Goal: Task Accomplishment & Management: Complete application form

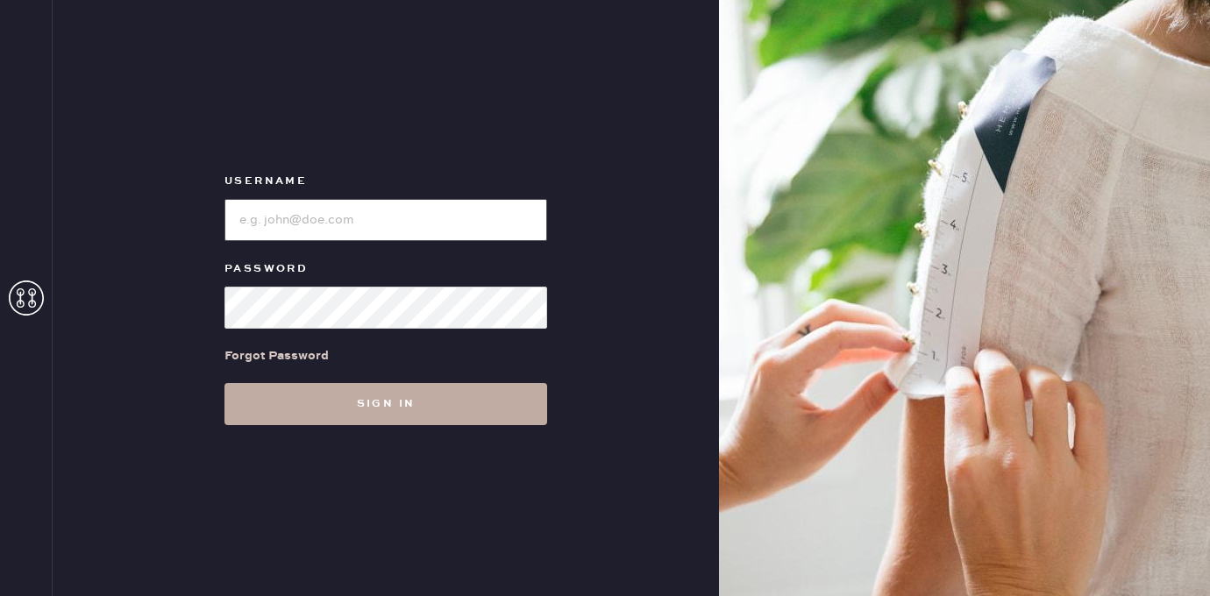
type input "[EMAIL_ADDRESS][DOMAIN_NAME]"
click at [391, 402] on button "Sign in" at bounding box center [386, 404] width 323 height 42
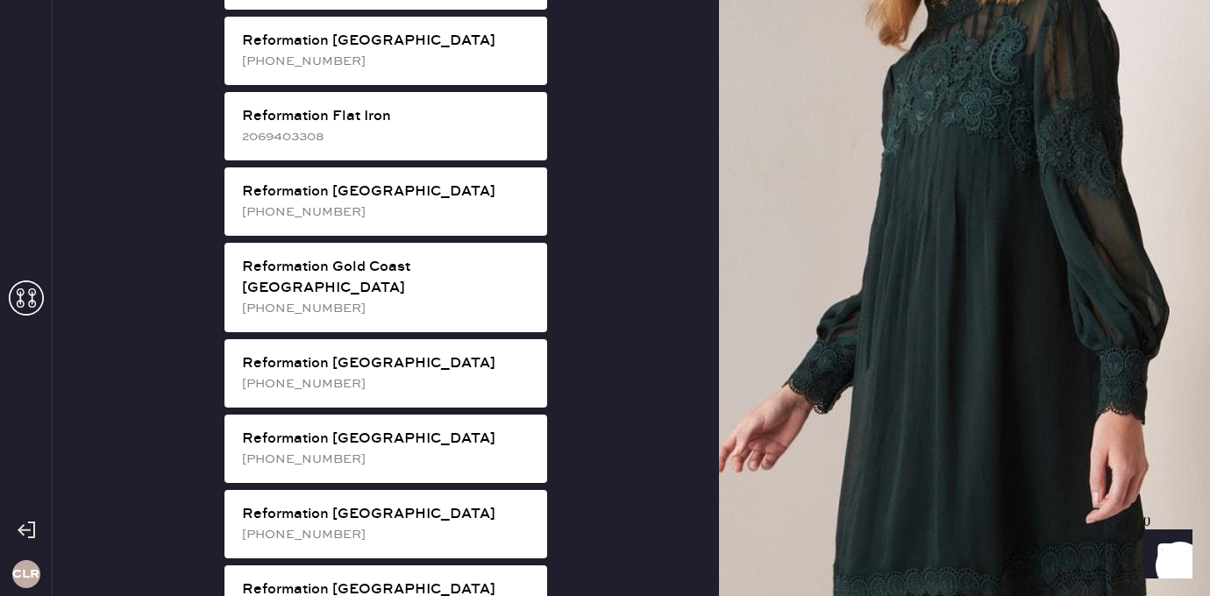
scroll to position [1263, 0]
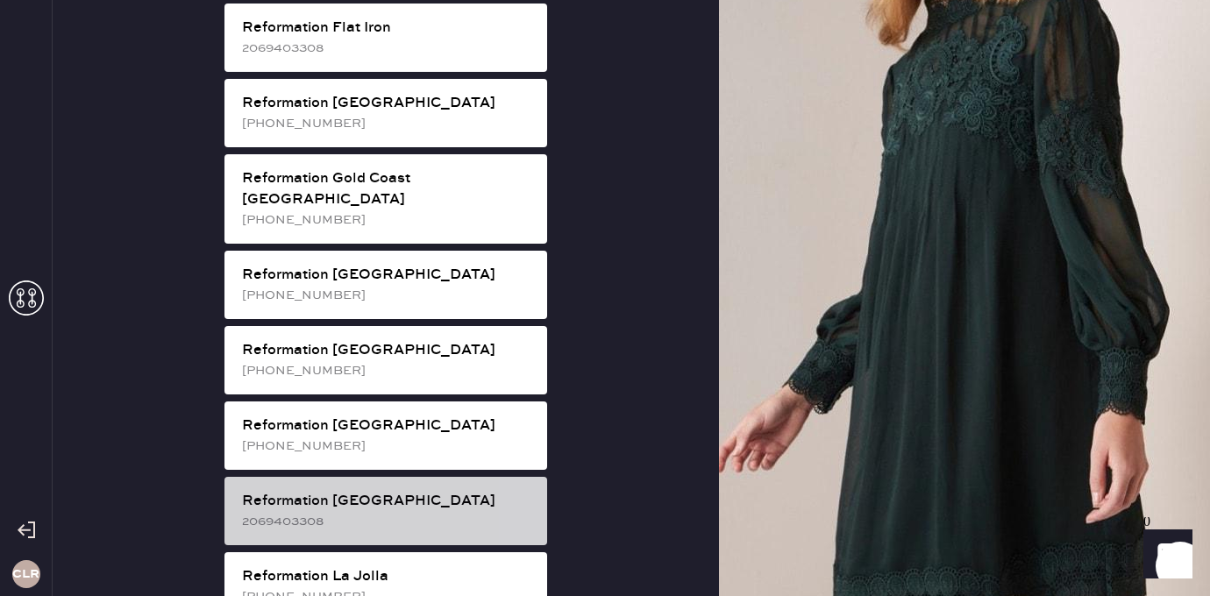
click at [455, 491] on div "Reformation [GEOGRAPHIC_DATA]" at bounding box center [387, 501] width 291 height 21
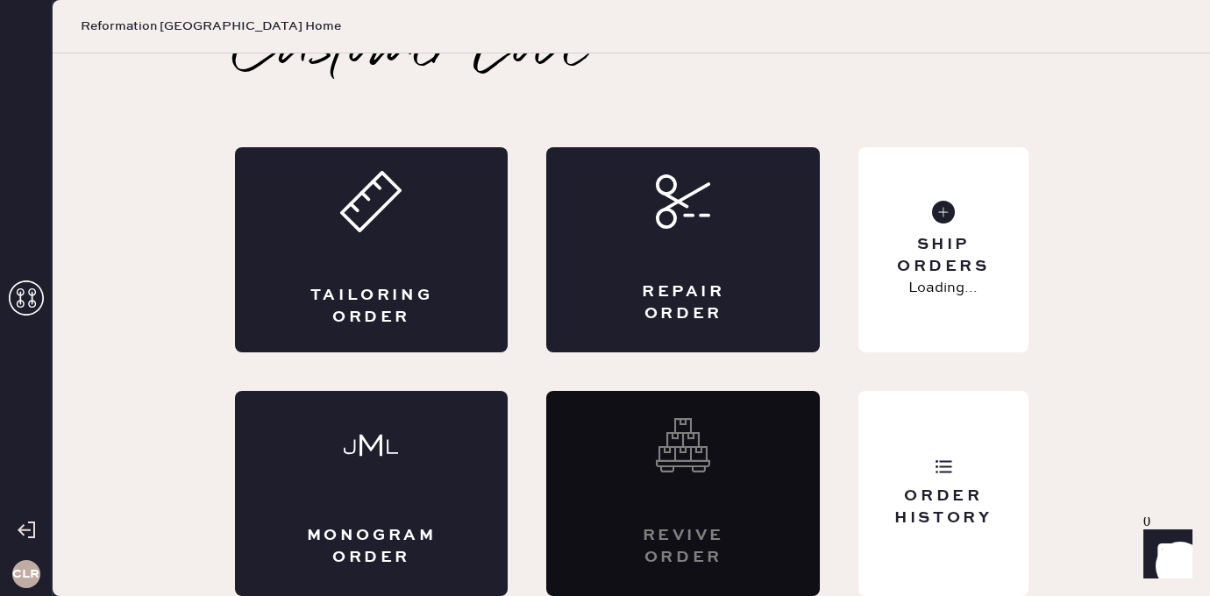
click at [889, 389] on div "Tailoring Order Repair Order Monogram Order Revive order Order History Ship Ord…" at bounding box center [632, 371] width 794 height 449
click at [895, 436] on div "Order History" at bounding box center [943, 493] width 169 height 205
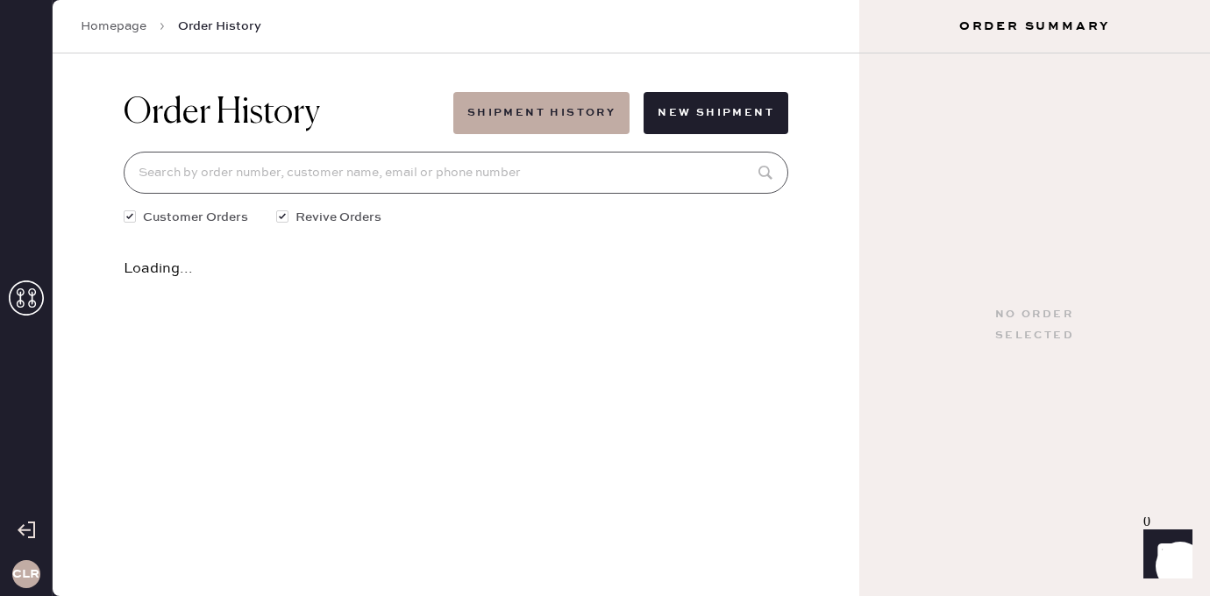
click at [487, 163] on input at bounding box center [456, 173] width 665 height 42
paste input "[EMAIL_ADDRESS][DOMAIN_NAME]"
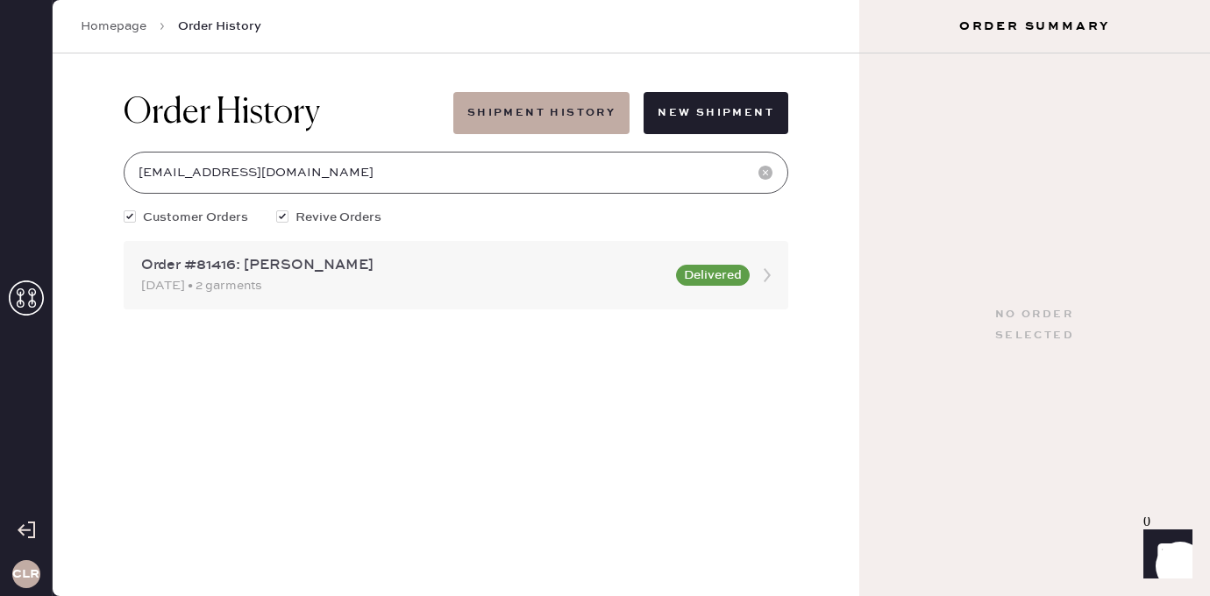
type input "[EMAIL_ADDRESS][DOMAIN_NAME]"
click at [415, 267] on div "Order #81416: [PERSON_NAME]" at bounding box center [403, 265] width 525 height 21
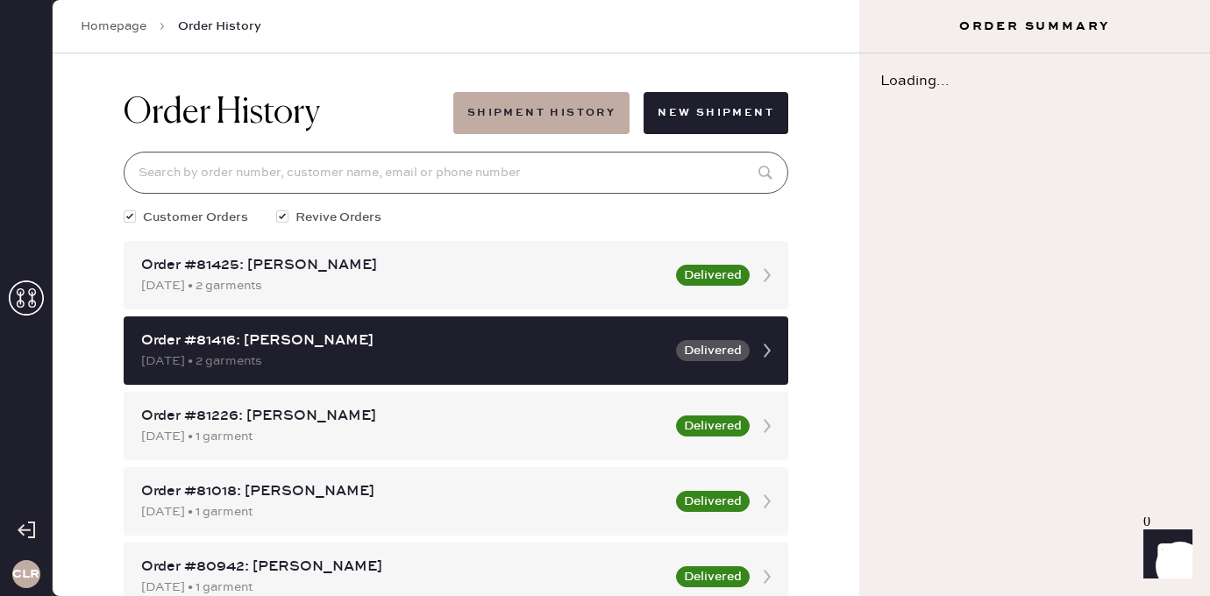
click at [441, 161] on input at bounding box center [456, 173] width 665 height 42
paste input "[EMAIL_ADDRESS][DOMAIN_NAME]"
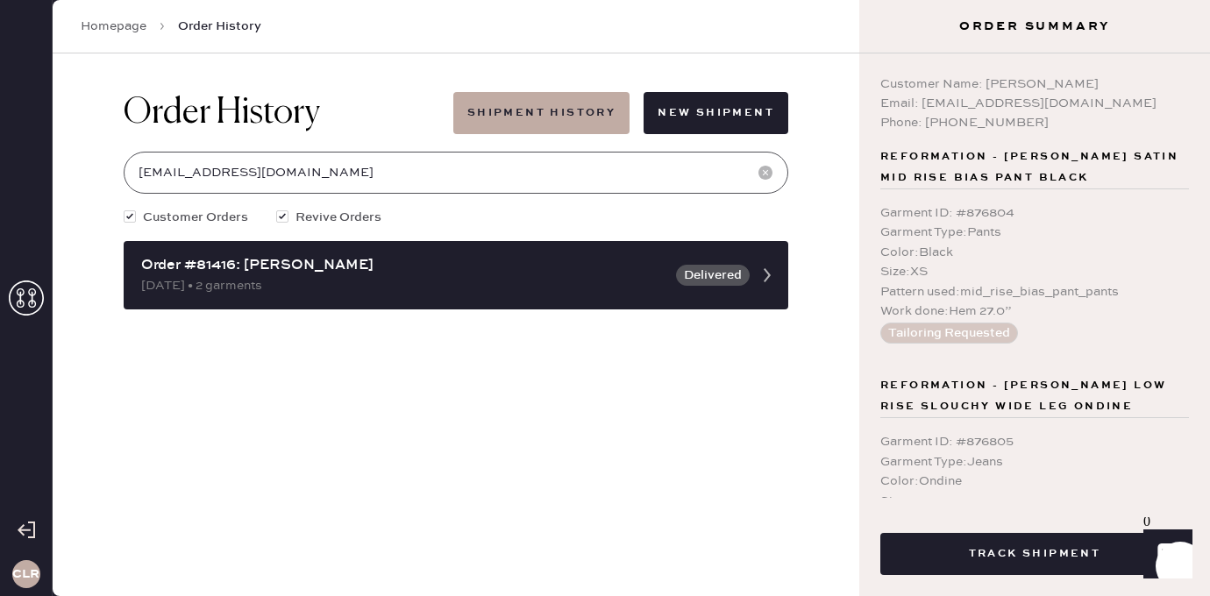
scroll to position [275, 0]
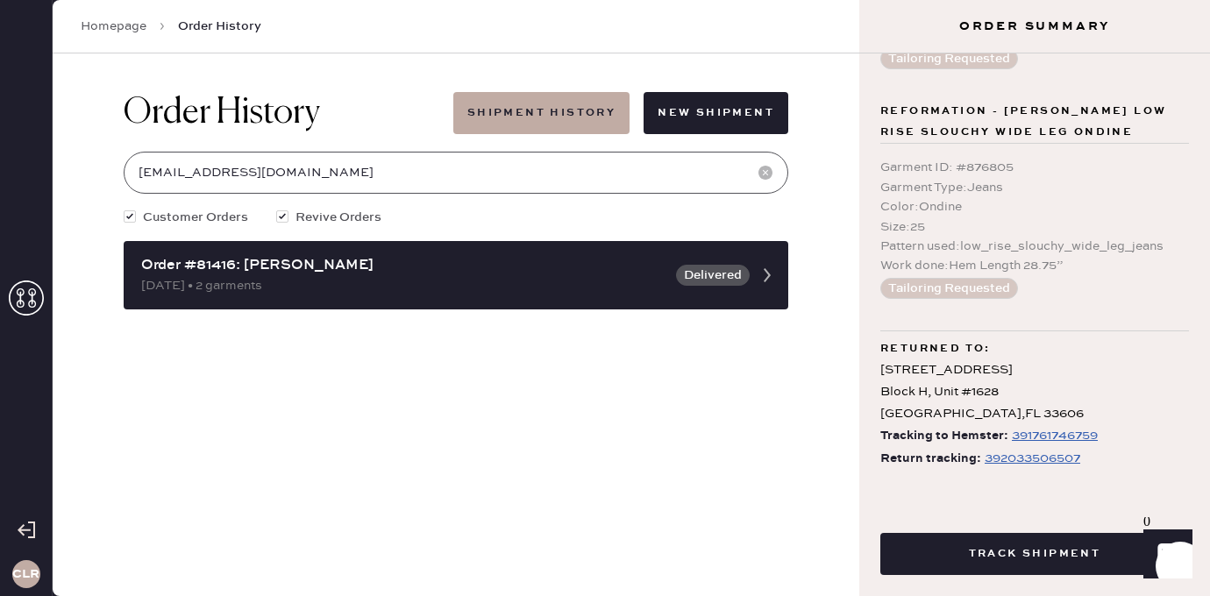
type input "[EMAIL_ADDRESS][DOMAIN_NAME]"
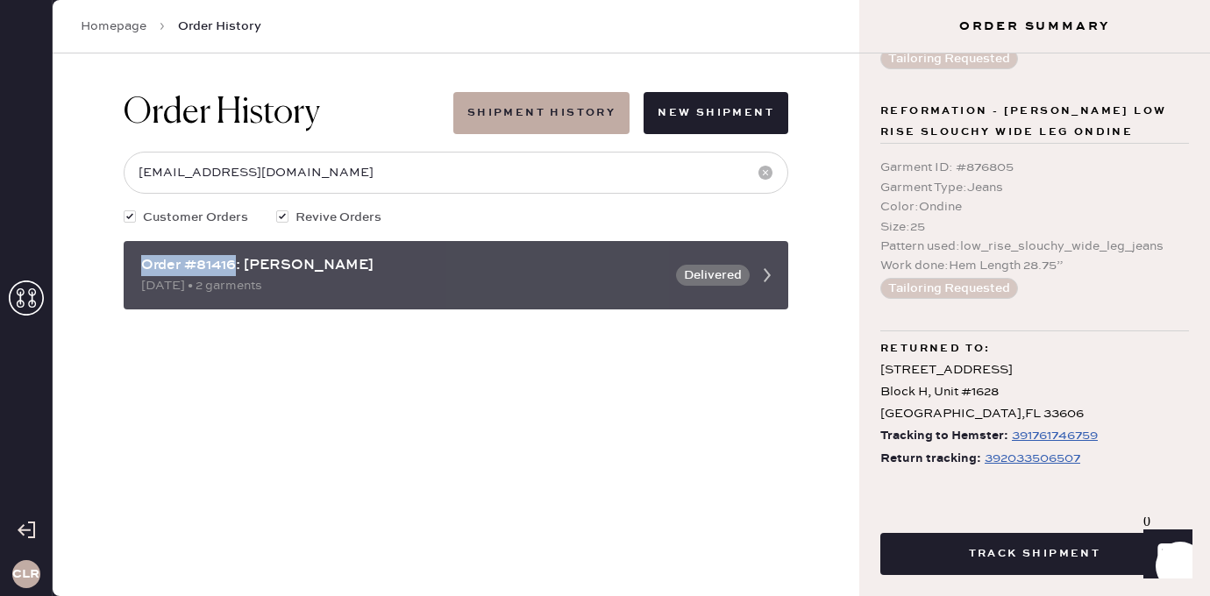
drag, startPoint x: 238, startPoint y: 270, endPoint x: 127, endPoint y: 261, distance: 110.9
click at [127, 261] on div "Order #81416: [PERSON_NAME] [DATE] • 2 garments Delivered" at bounding box center [456, 275] width 665 height 68
copy div "Order #81416"
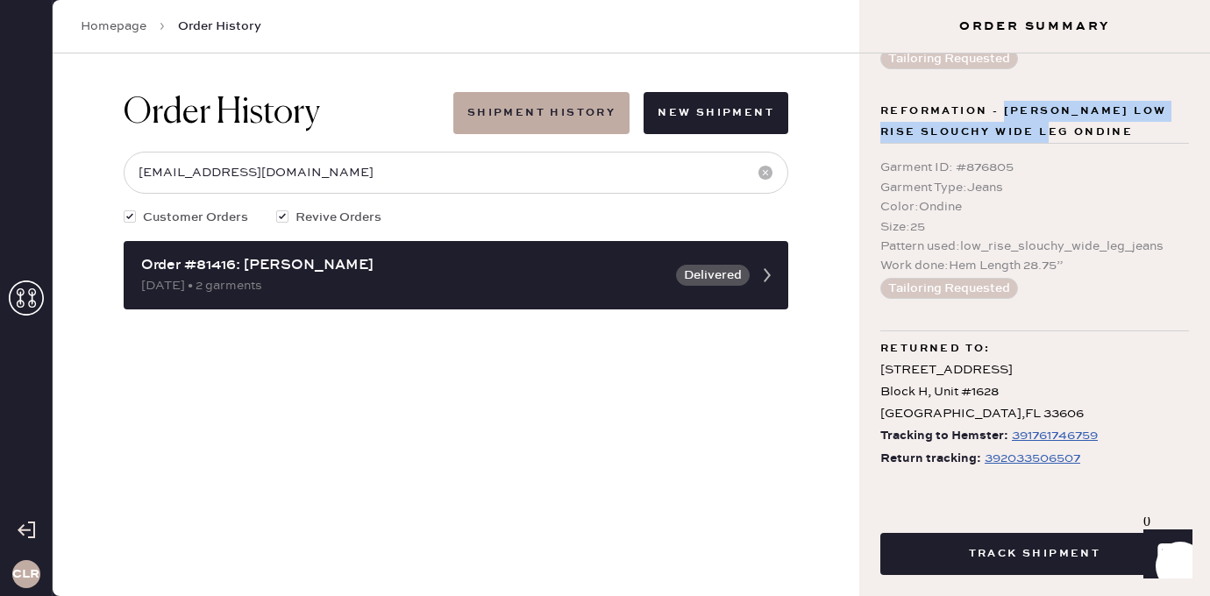
drag, startPoint x: 1004, startPoint y: 106, endPoint x: 1089, endPoint y: 132, distance: 89.1
click at [1089, 132] on span "Reformation - [PERSON_NAME] Low Rise Slouchy Wide Leg Ondine" at bounding box center [1035, 122] width 309 height 42
copy span "[PERSON_NAME] Rise Slouchy Wide Leg Ondine"
click at [1014, 459] on div "392033506507" at bounding box center [1033, 458] width 96 height 21
click at [1032, 387] on div "[STREET_ADDRESS]" at bounding box center [1035, 393] width 309 height 67
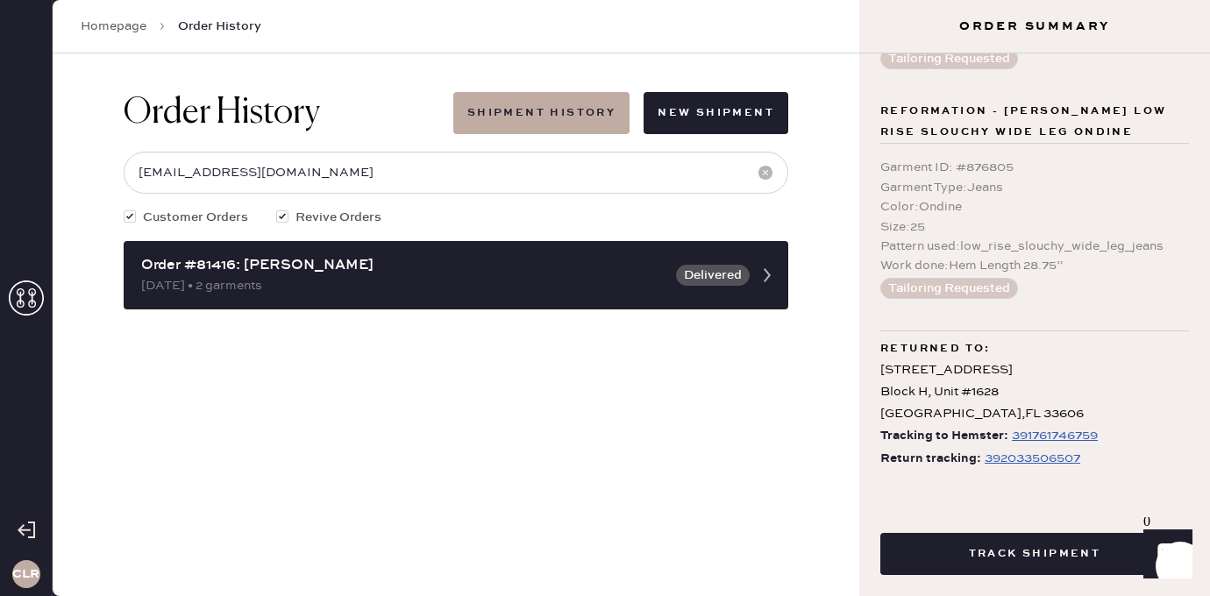
click at [20, 299] on use at bounding box center [26, 298] width 35 height 35
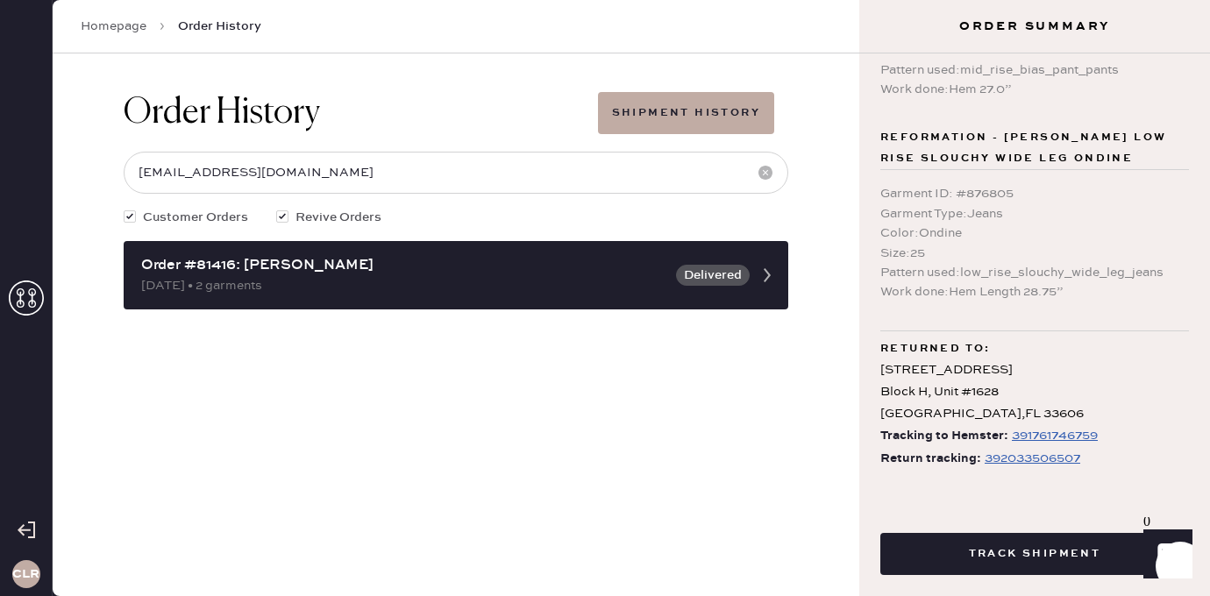
scroll to position [222, 0]
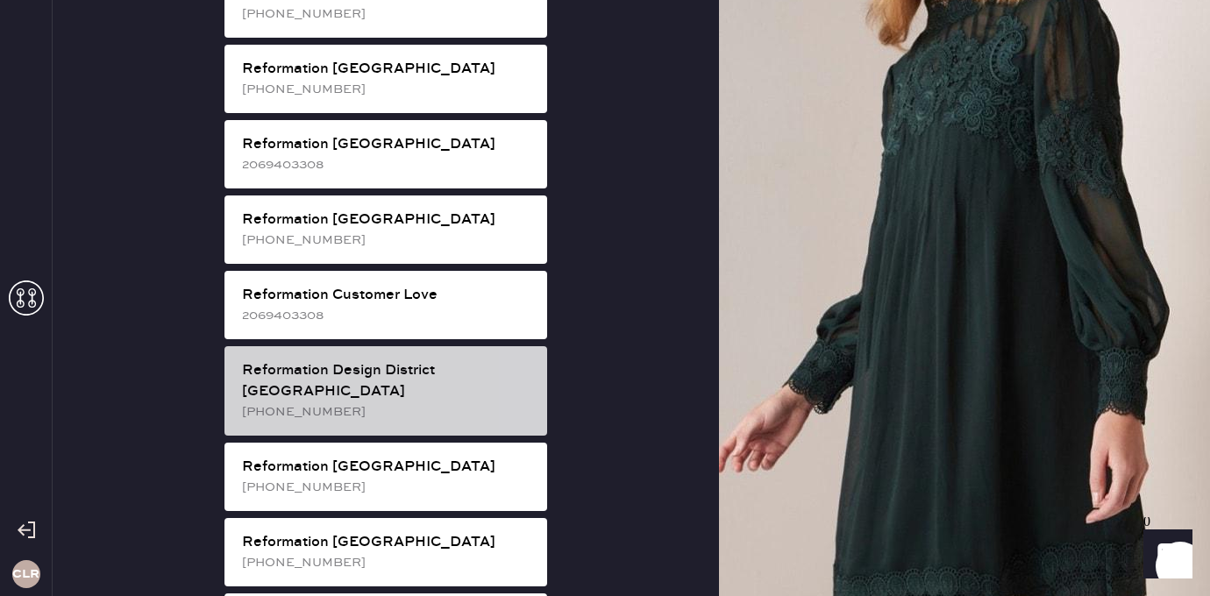
scroll to position [684, 0]
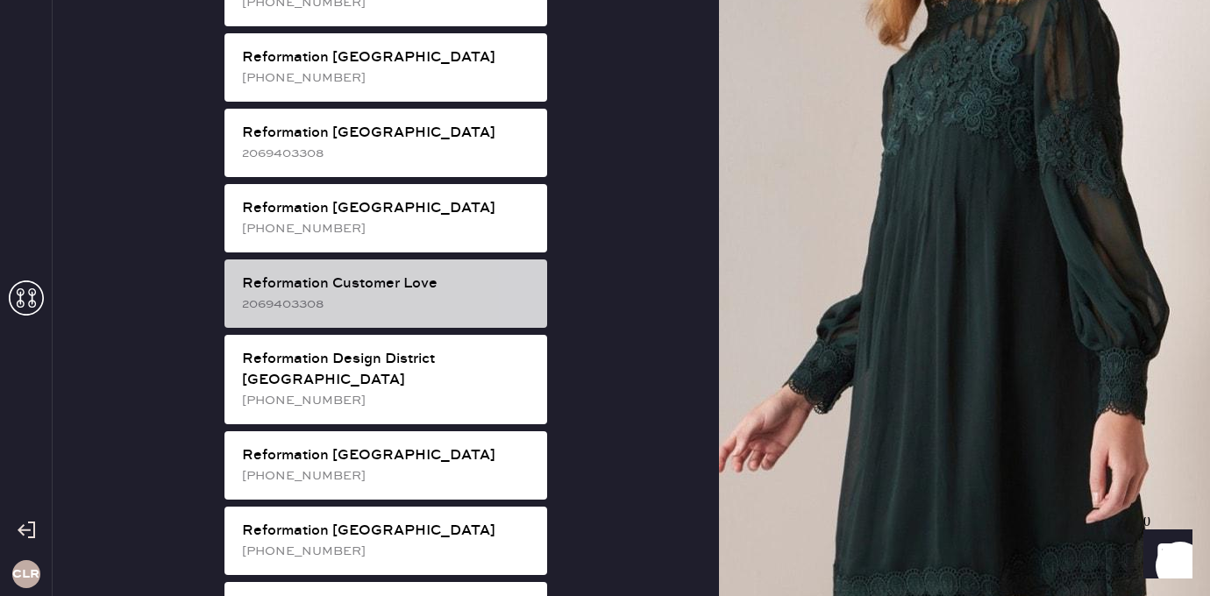
click at [416, 274] on div "Reformation Customer Love" at bounding box center [387, 284] width 291 height 21
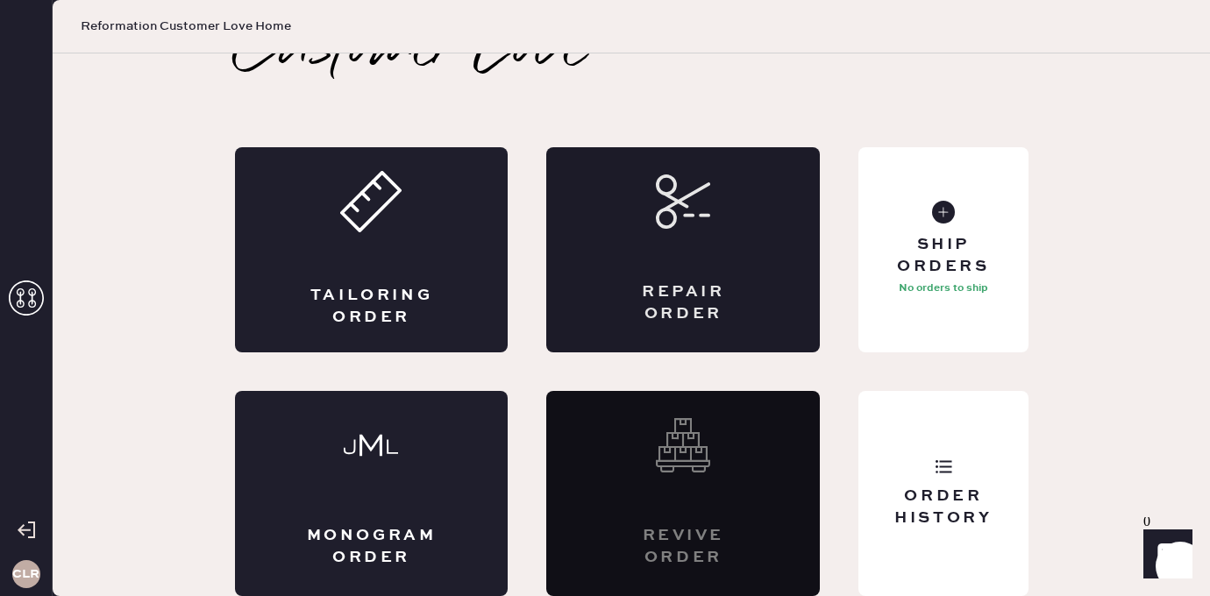
click at [675, 297] on div "Repair Order" at bounding box center [683, 304] width 133 height 44
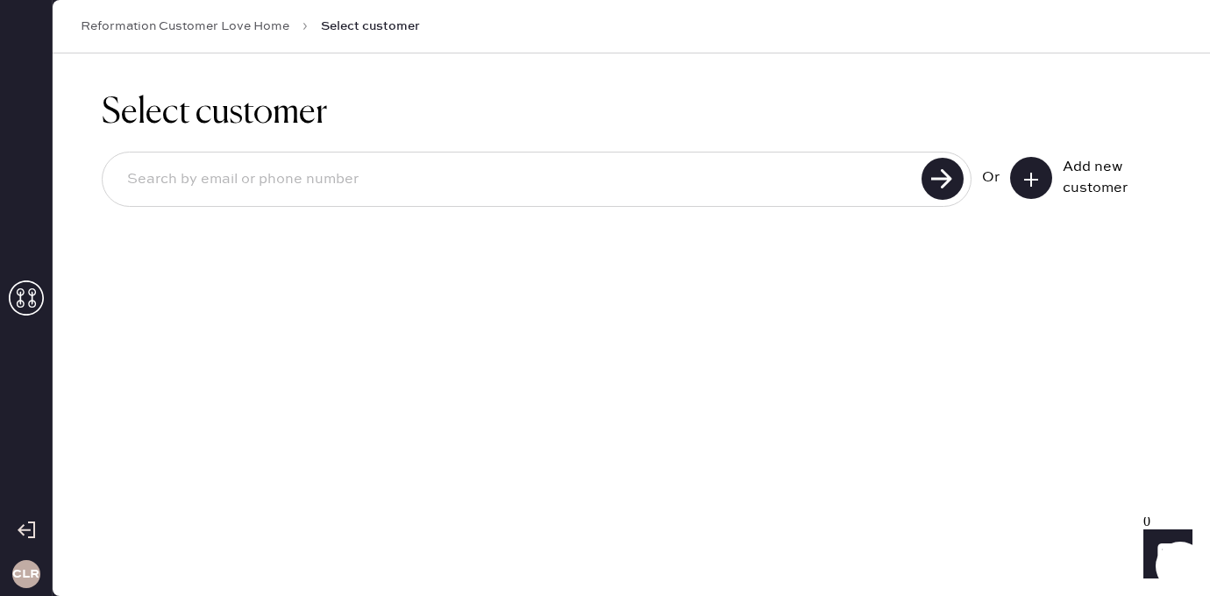
click at [1032, 160] on button at bounding box center [1031, 178] width 42 height 42
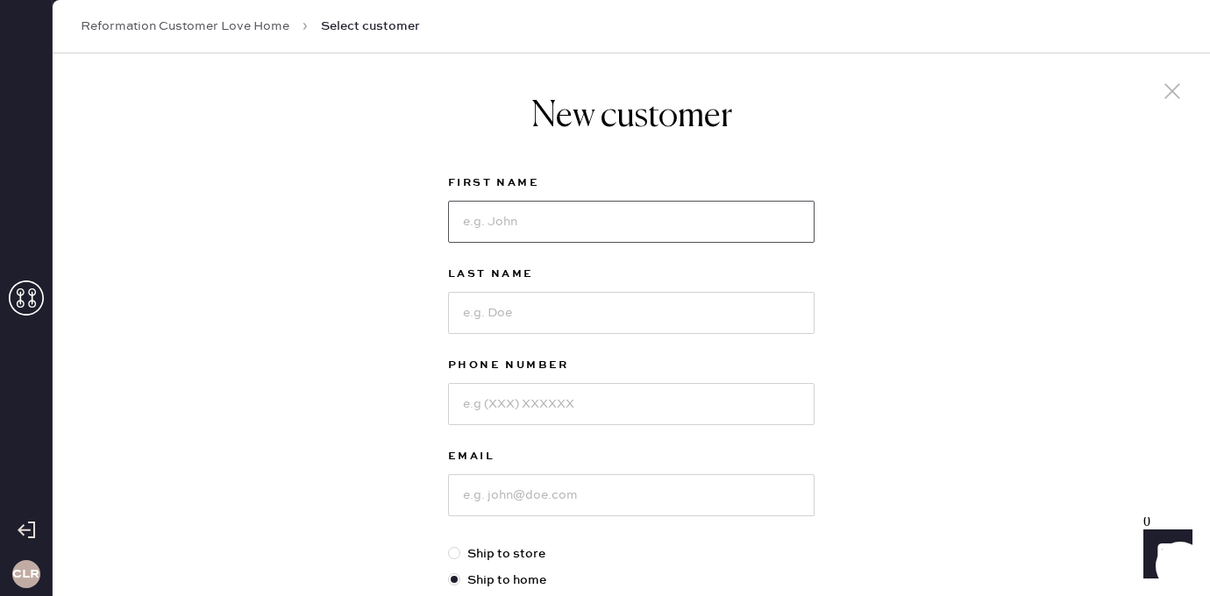
click at [611, 228] on input at bounding box center [631, 222] width 367 height 42
paste input "[PERSON_NAME]"
type input "[PERSON_NAME]"
click at [530, 314] on input at bounding box center [631, 313] width 367 height 42
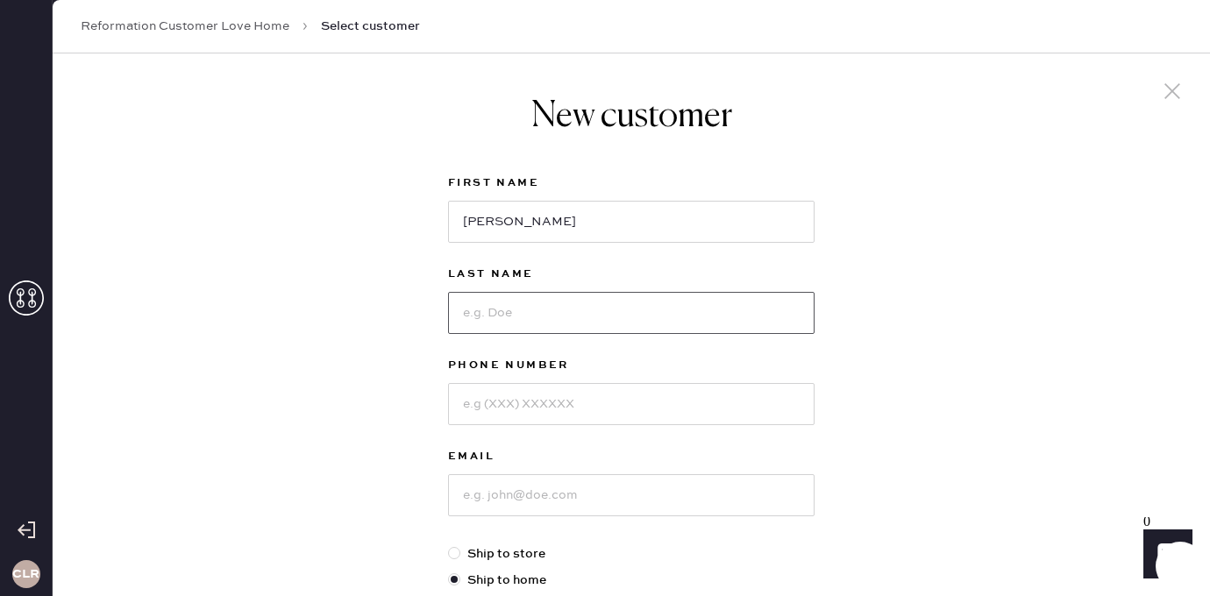
paste input "[PERSON_NAME]"
type input "[PERSON_NAME]"
click at [518, 392] on input at bounding box center [631, 404] width 367 height 42
paste input "4105049131"
type input "4105049131"
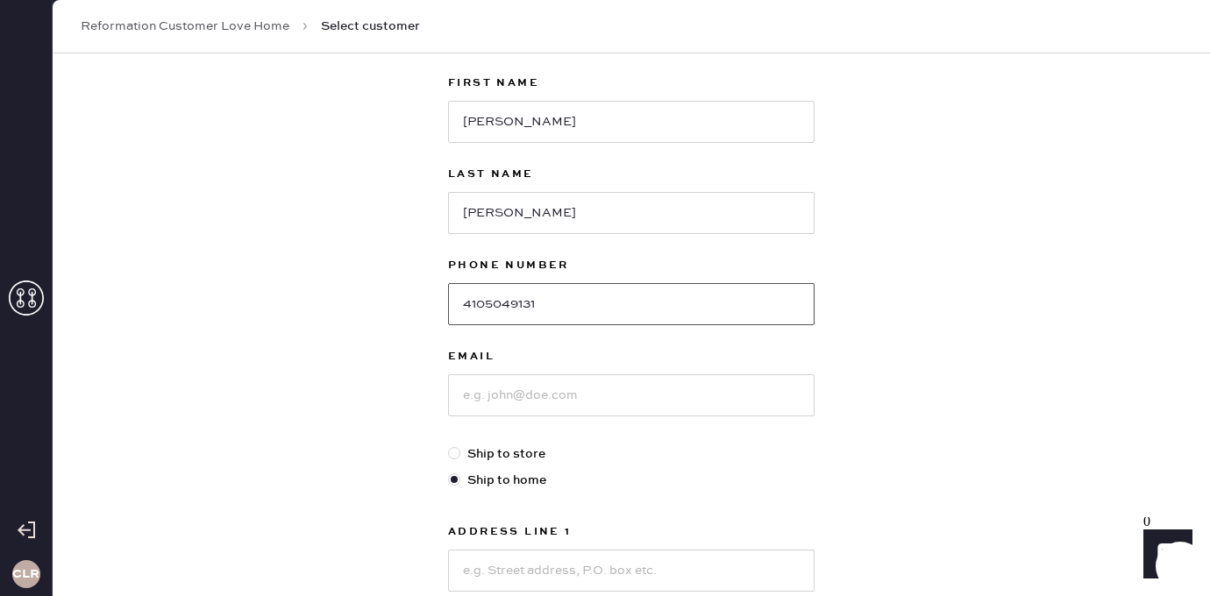
scroll to position [204, 0]
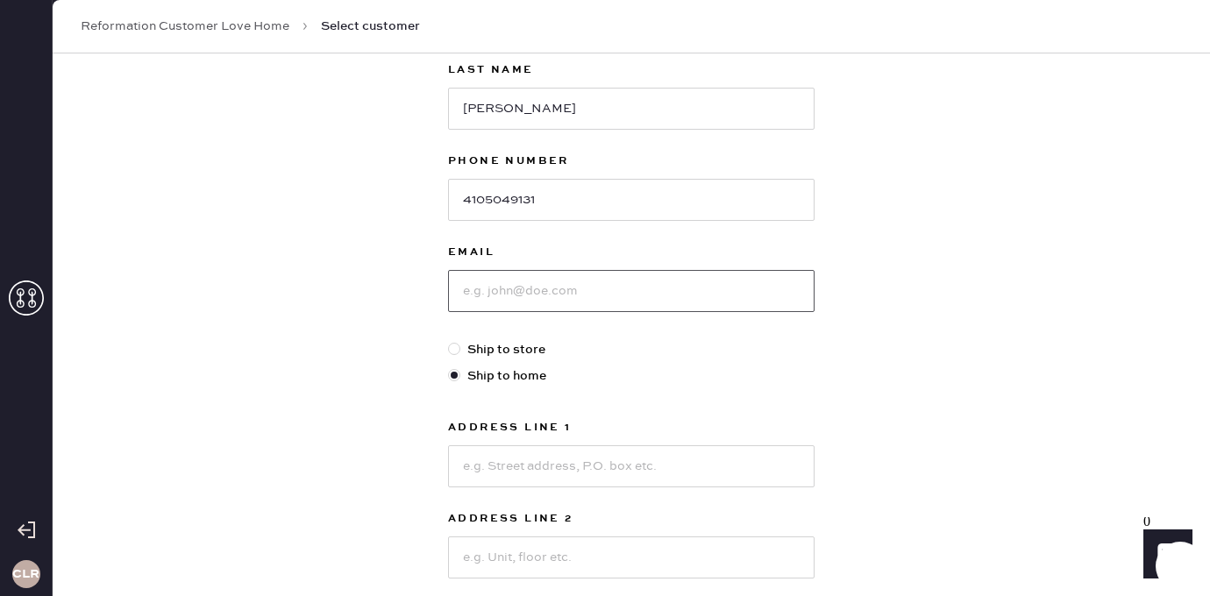
click at [537, 281] on input at bounding box center [631, 291] width 367 height 42
paste input "[EMAIL_ADDRESS][DOMAIN_NAME]"
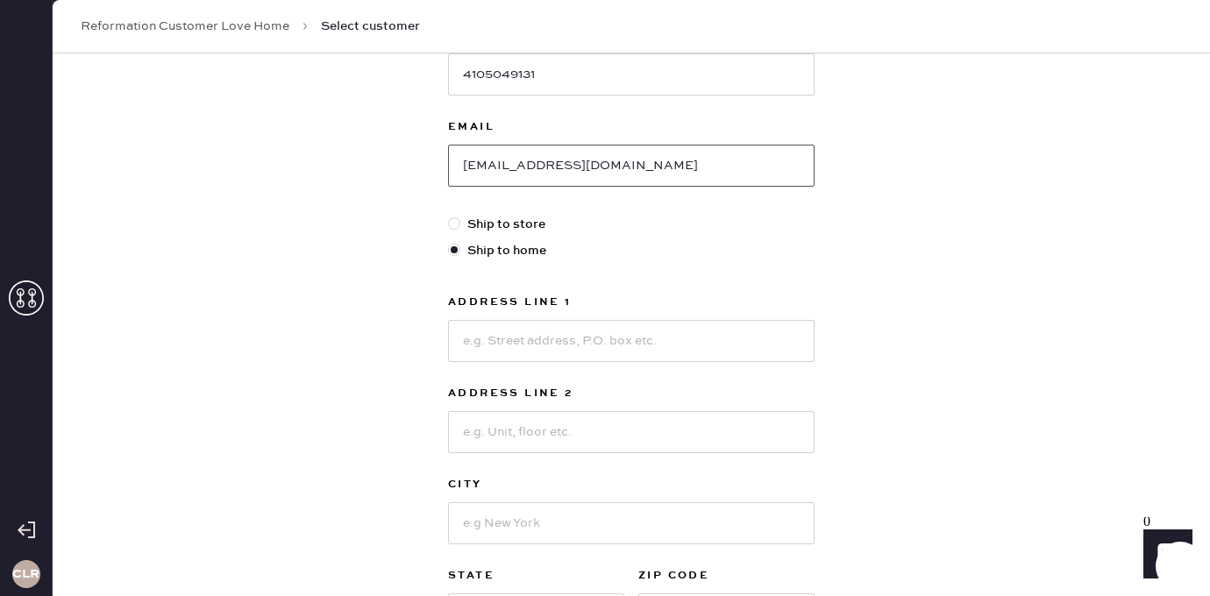
scroll to position [408, 0]
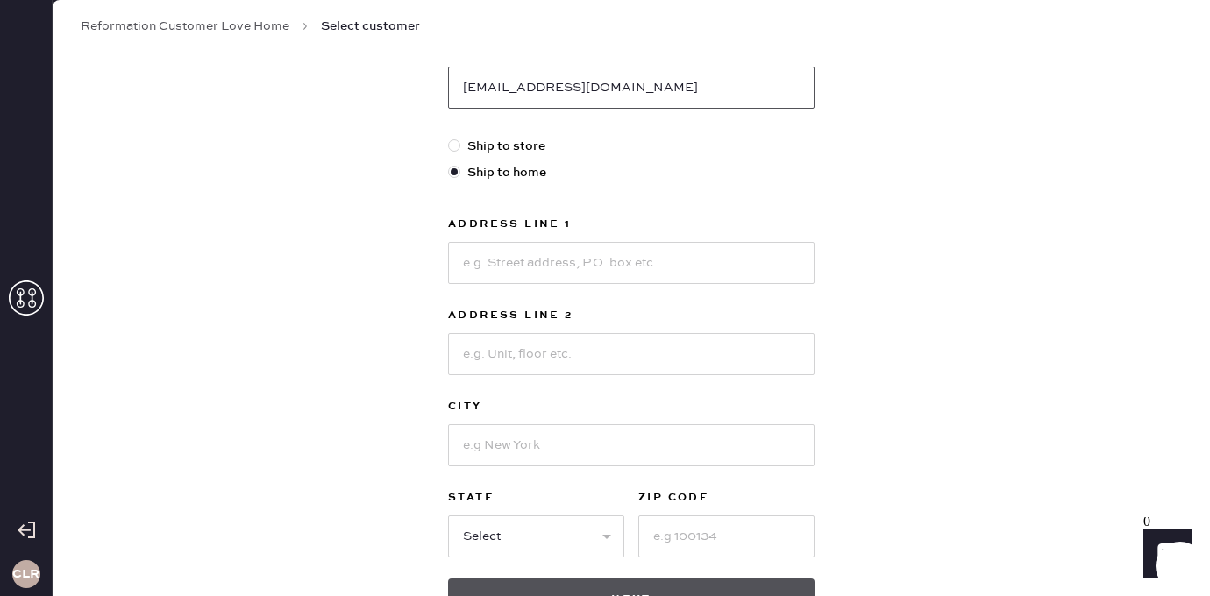
type input "[EMAIL_ADDRESS][DOMAIN_NAME]"
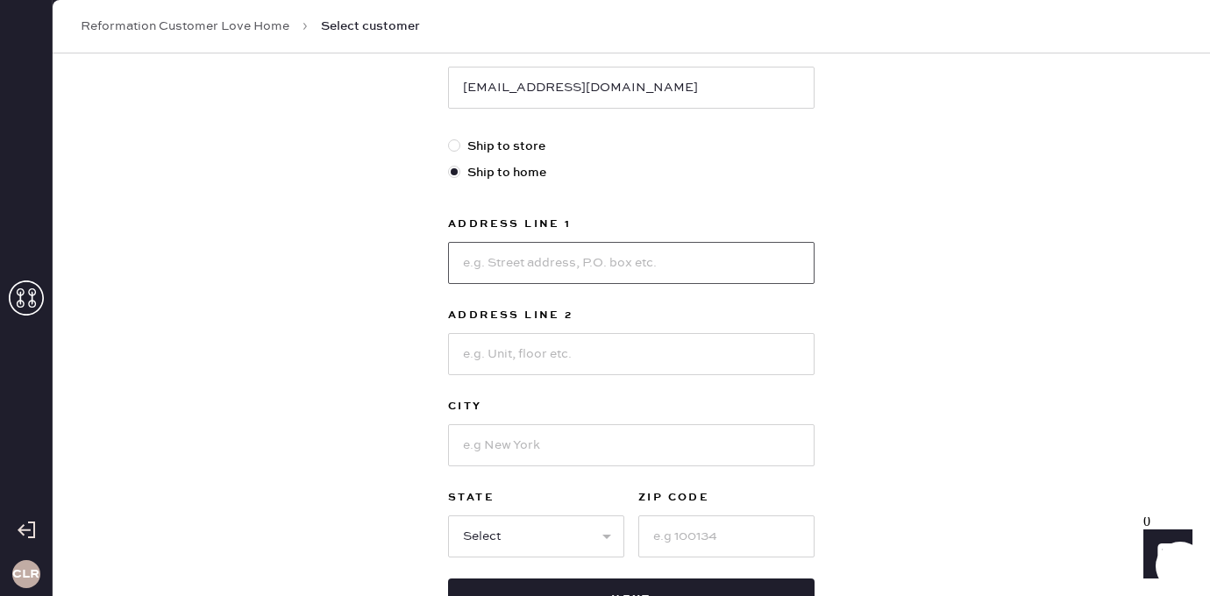
click at [597, 262] on input at bounding box center [631, 263] width 367 height 42
paste input "[STREET_ADDRESS]"
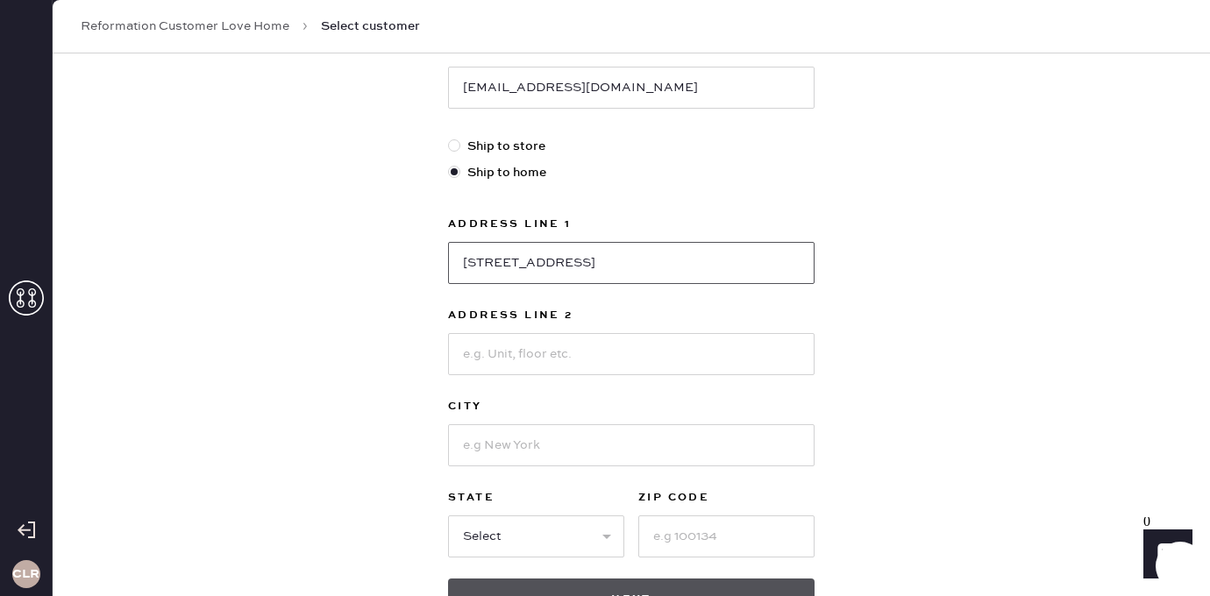
type input "[STREET_ADDRESS]"
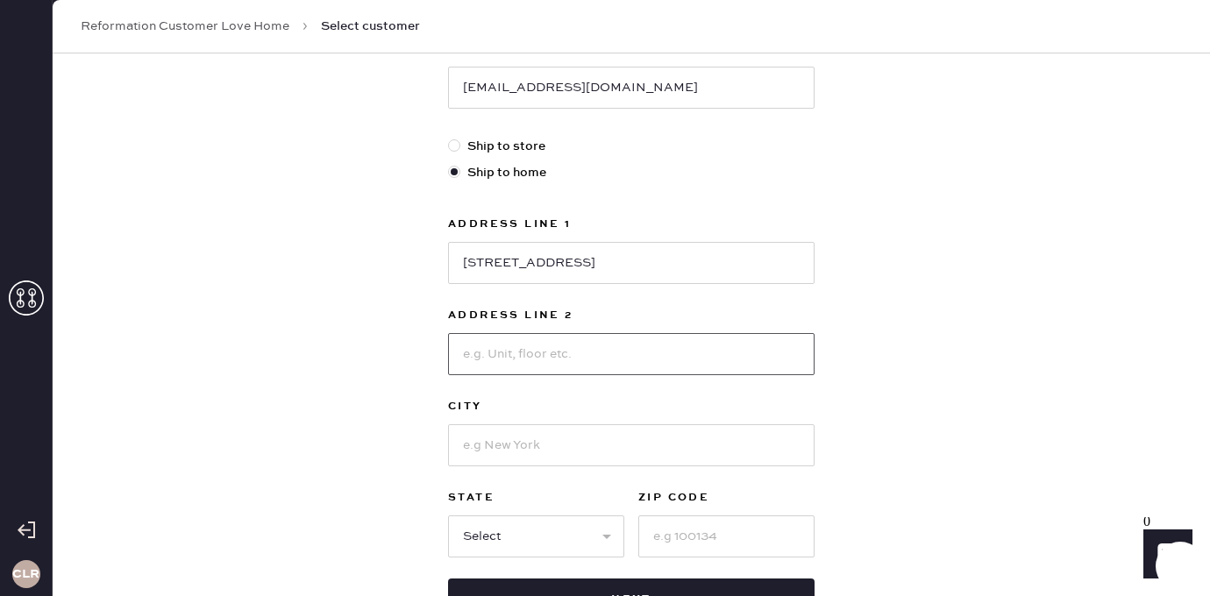
click at [565, 350] on input at bounding box center [631, 354] width 367 height 42
paste input "Apt 11K"
type input "Apt 11K"
click at [544, 445] on input at bounding box center [631, 446] width 367 height 42
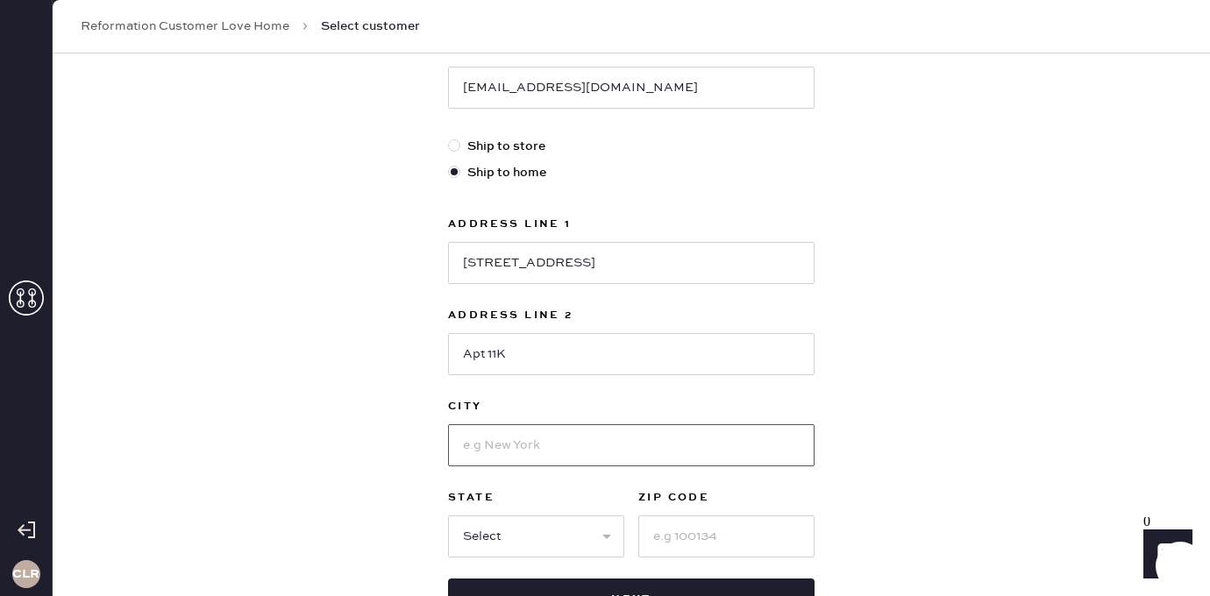
paste input "[US_STATE]"
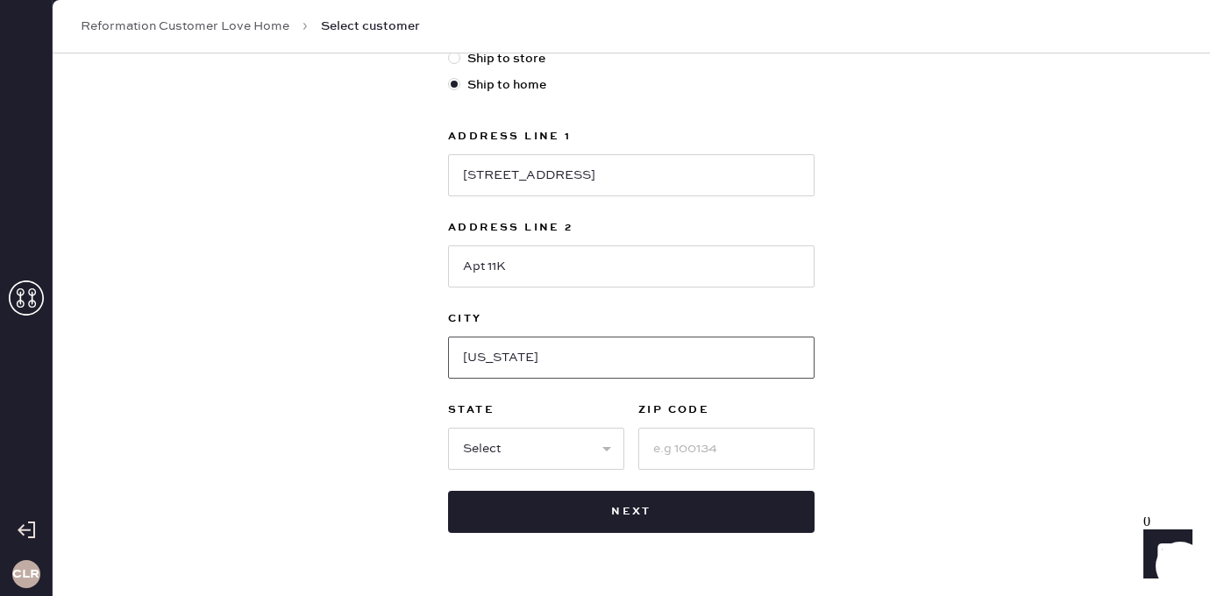
type input "[US_STATE]"
click at [520, 450] on select "Select AK AL AR AZ CA CO CT [GEOGRAPHIC_DATA] DE FL [GEOGRAPHIC_DATA] HI [GEOGR…" at bounding box center [536, 449] width 176 height 42
select select "NY"
click at [448, 428] on select "Select AK AL AR AZ CA CO CT [GEOGRAPHIC_DATA] DE FL [GEOGRAPHIC_DATA] HI [GEOGR…" at bounding box center [536, 449] width 176 height 42
click at [683, 450] on input at bounding box center [727, 449] width 176 height 42
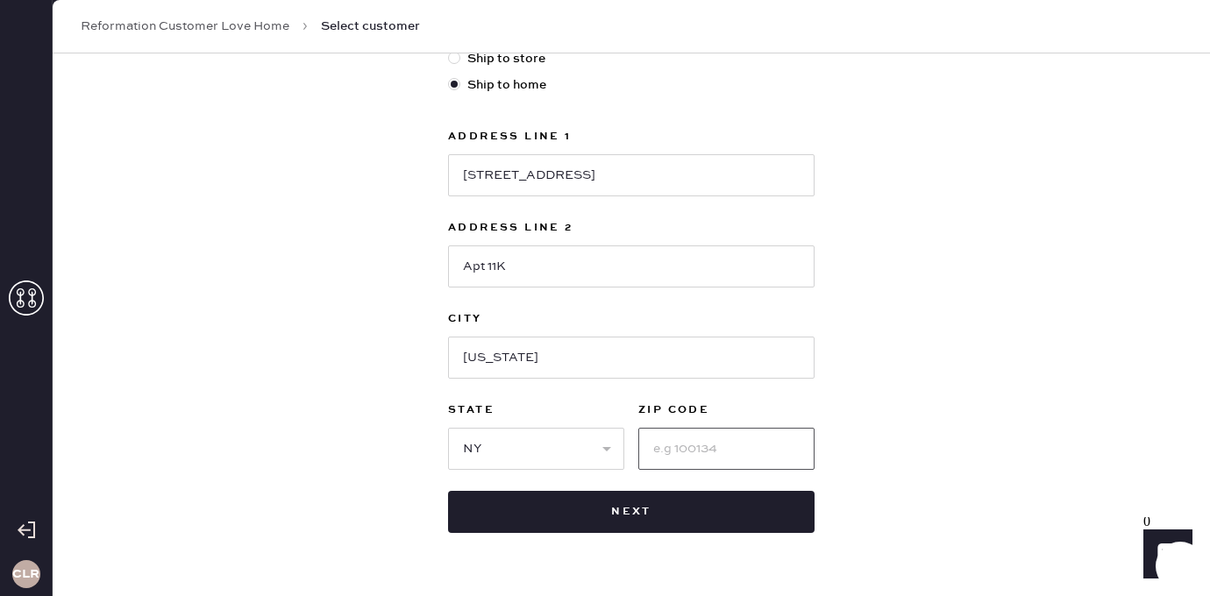
paste input "10016"
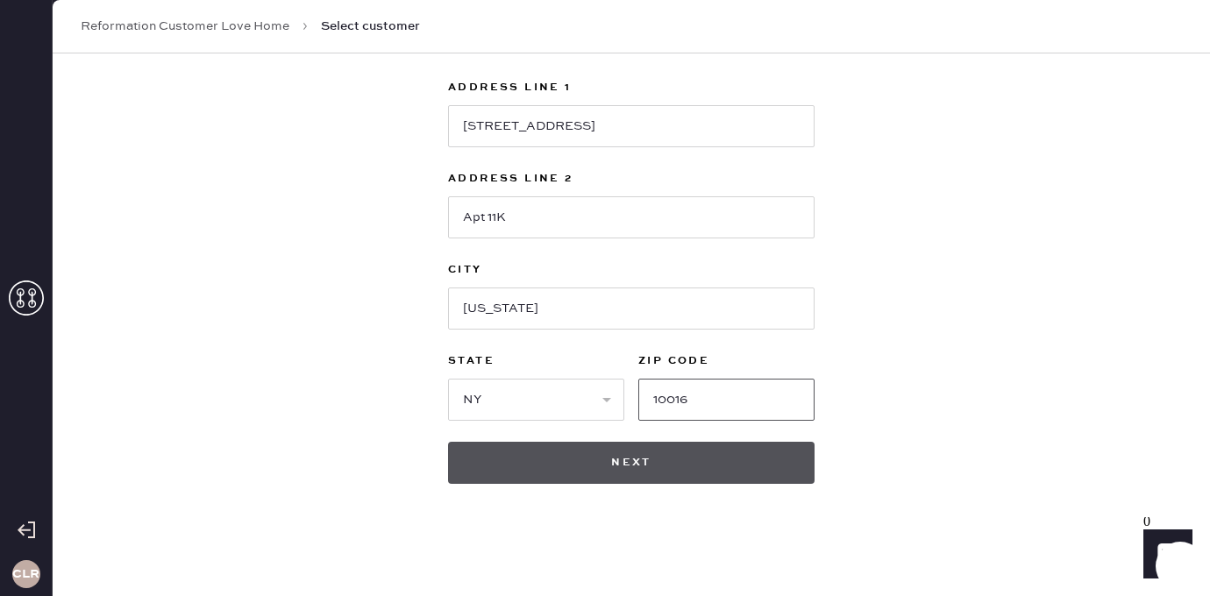
type input "10016"
click at [618, 449] on button "Next" at bounding box center [631, 463] width 367 height 42
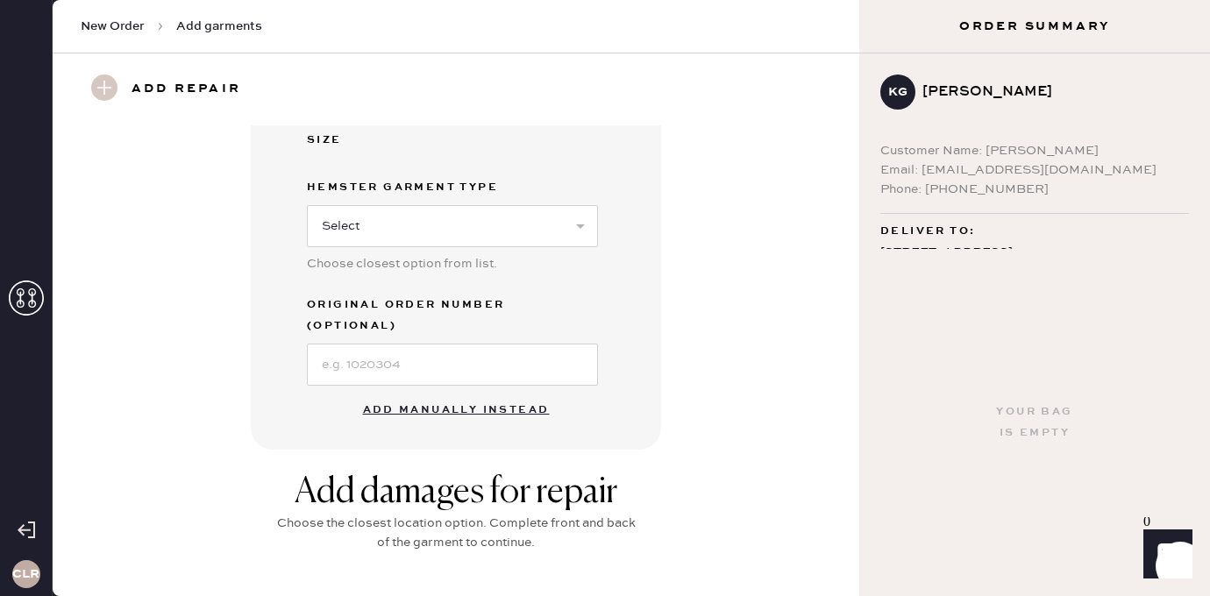
click at [435, 393] on button "Add manually instead" at bounding box center [457, 410] width 208 height 35
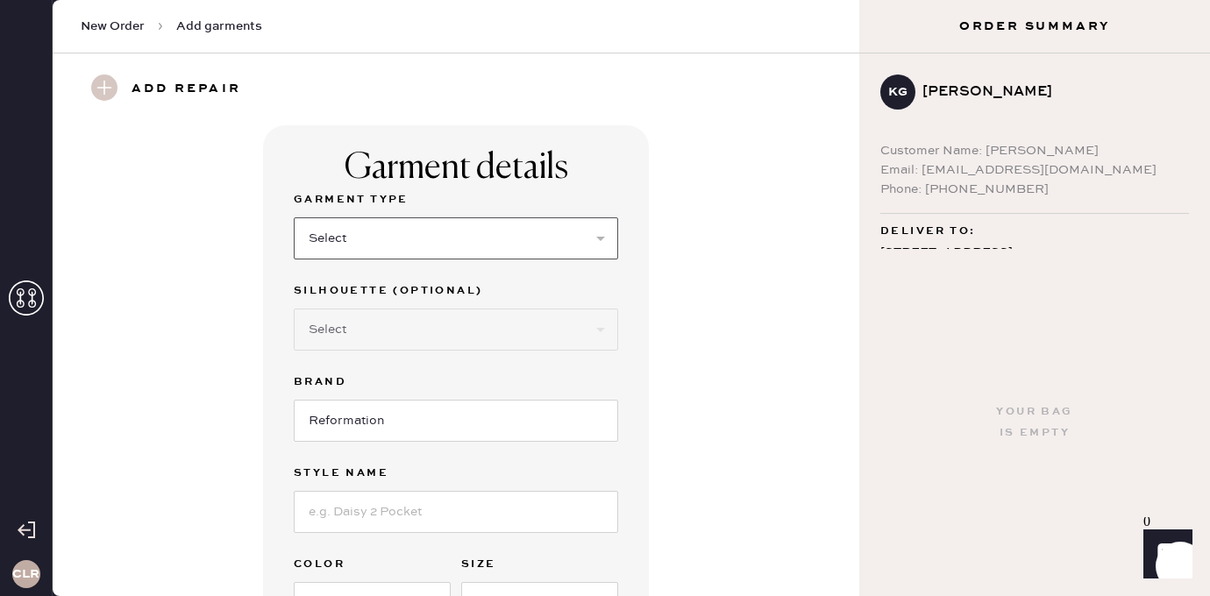
click at [376, 232] on select "Select Basic Skirt Jeans Leggings Pants Shorts Basic Sleeved Dress Basic Sleeve…" at bounding box center [456, 239] width 325 height 42
select select "15"
click at [294, 218] on select "Select Basic Skirt Jeans Leggings Pants Shorts Basic Sleeved Dress Basic Sleeve…" at bounding box center [456, 239] width 325 height 42
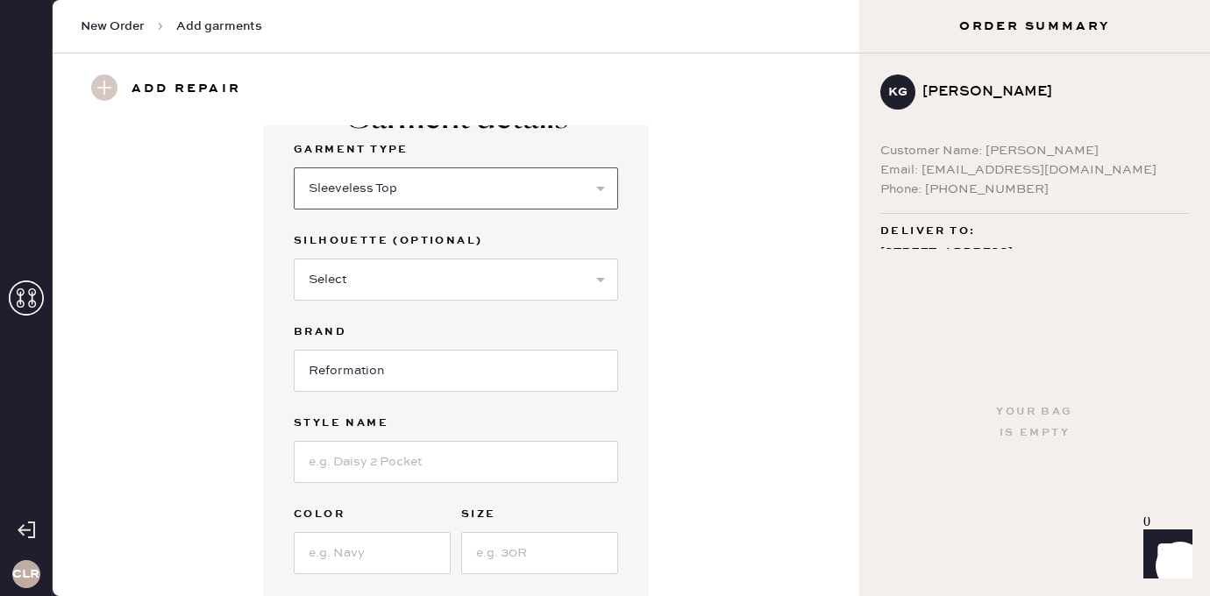
scroll to position [123, 0]
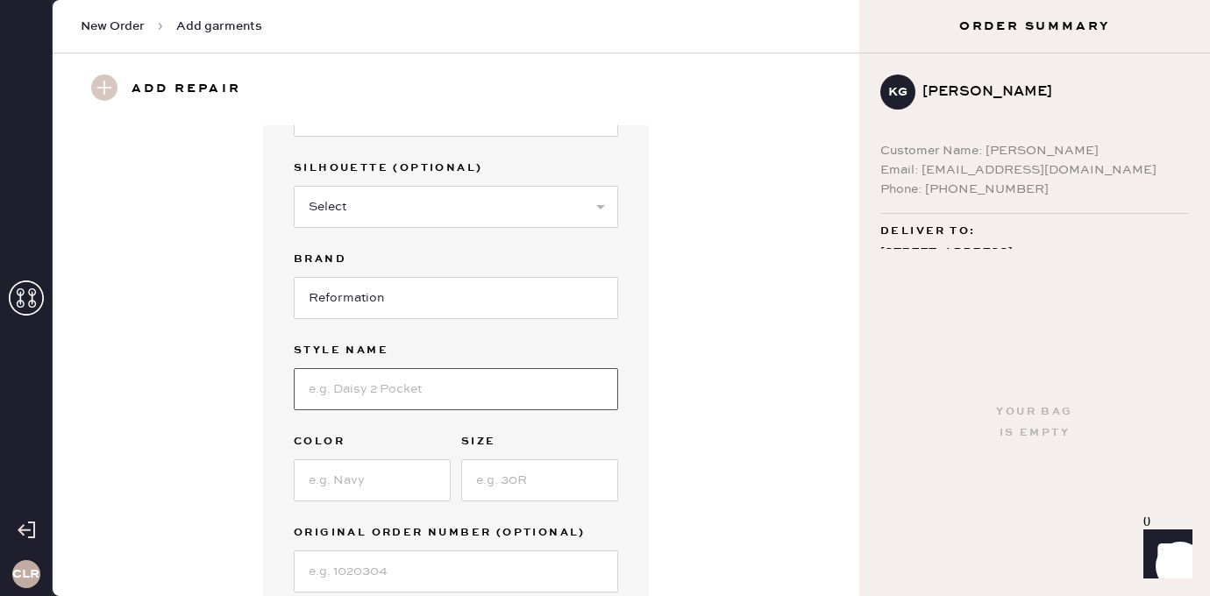
click at [372, 372] on input at bounding box center [456, 389] width 325 height 42
paste input "Soleil Satin Top"
type input "Soleil Satin Top"
click at [395, 482] on input at bounding box center [372, 481] width 157 height 42
paste input "Almond"
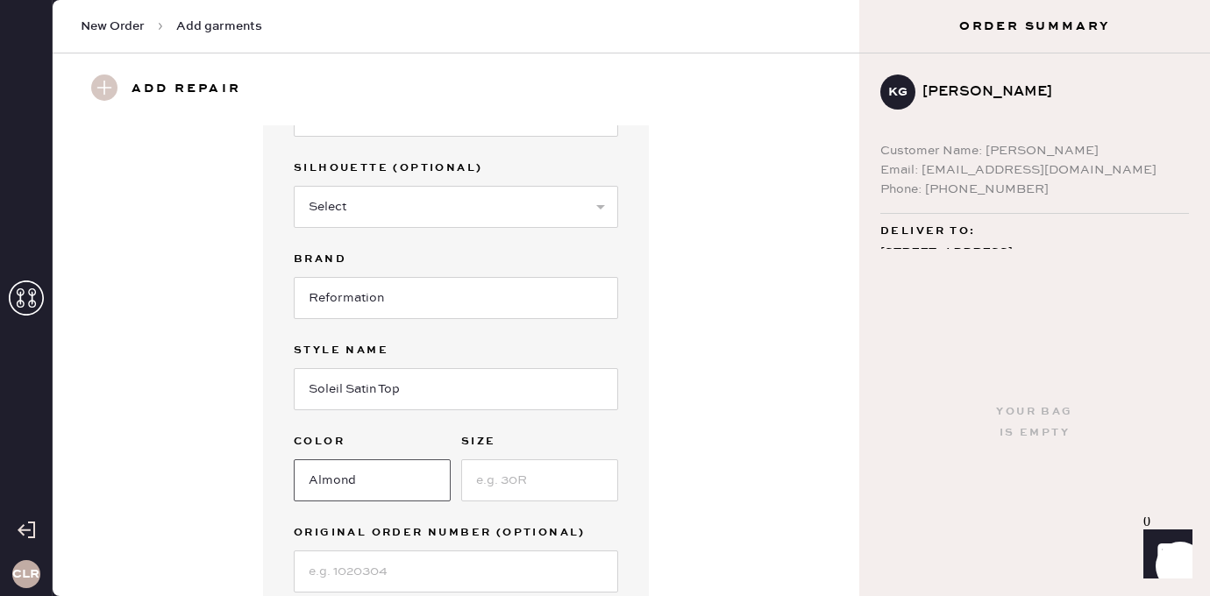
type input "Almond"
click at [529, 485] on input at bounding box center [539, 481] width 157 height 42
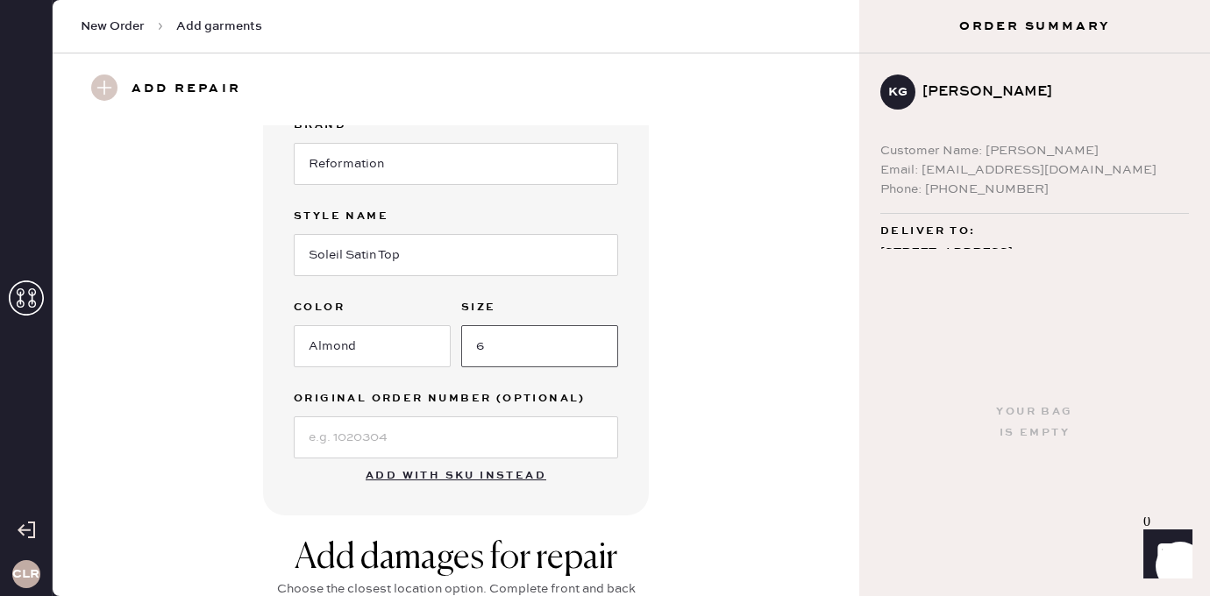
scroll to position [285, 0]
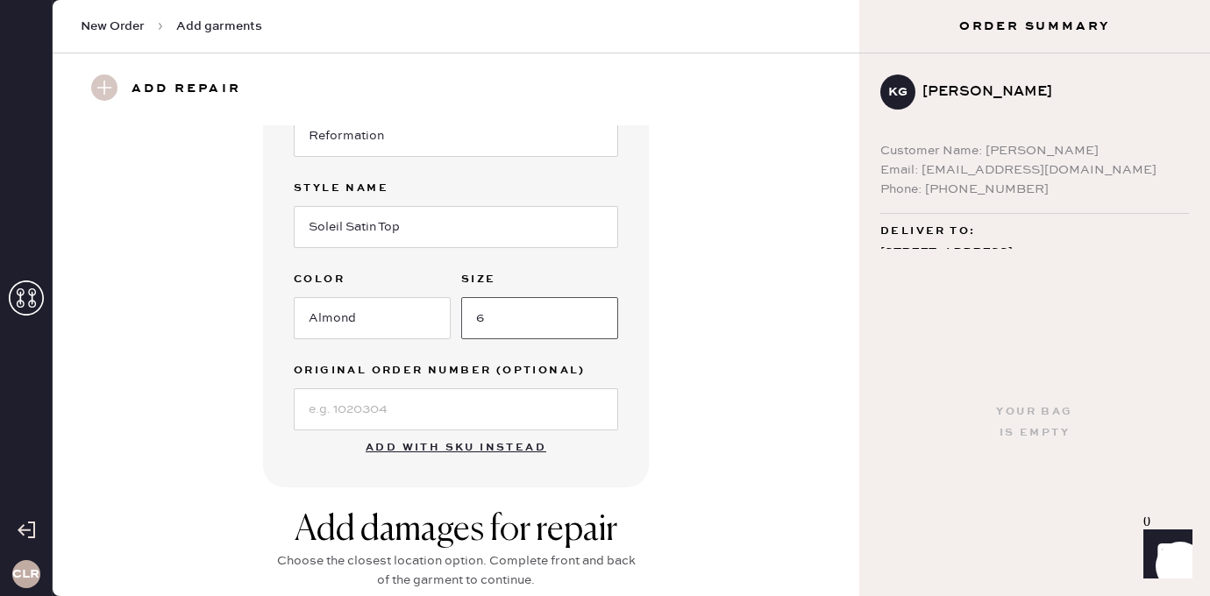
type input "6"
click at [399, 414] on input at bounding box center [456, 410] width 325 height 42
paste input "S22962289"
type input "S22962289"
click at [727, 382] on div "Garment details Garment Type Select Basic Skirt Jeans Leggings Pants Shorts Bas…" at bounding box center [456, 163] width 744 height 647
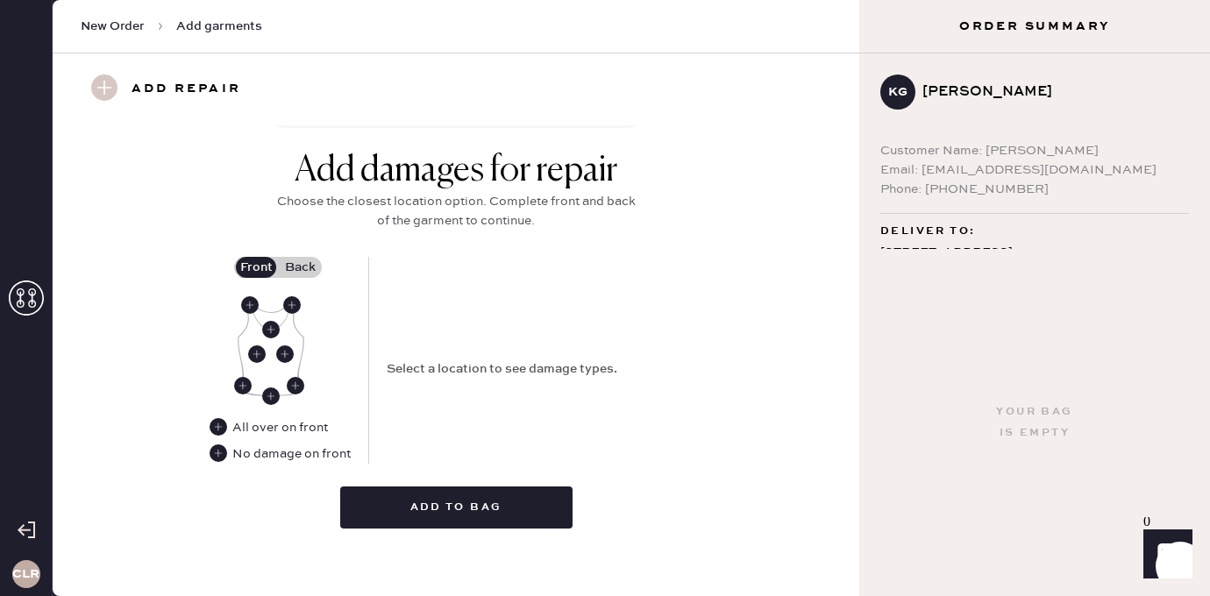
scroll to position [653, 0]
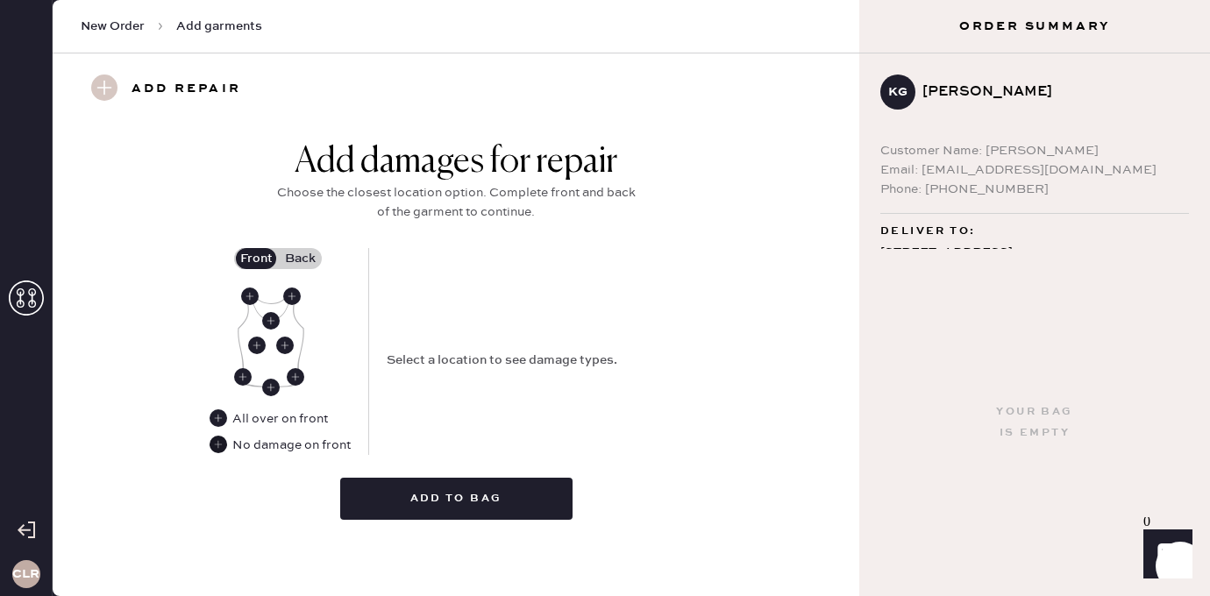
click at [214, 451] on use at bounding box center [219, 445] width 18 height 18
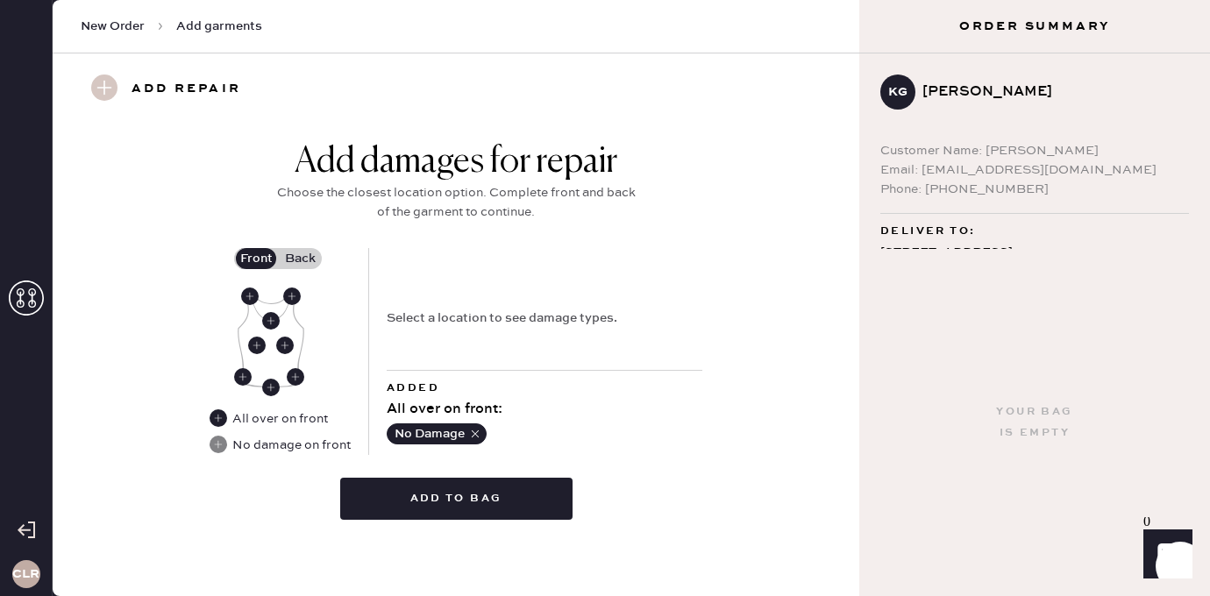
click at [299, 253] on label "Back" at bounding box center [300, 258] width 44 height 21
click at [300, 259] on input "Back" at bounding box center [300, 259] width 0 height 0
click at [246, 294] on use at bounding box center [250, 297] width 18 height 18
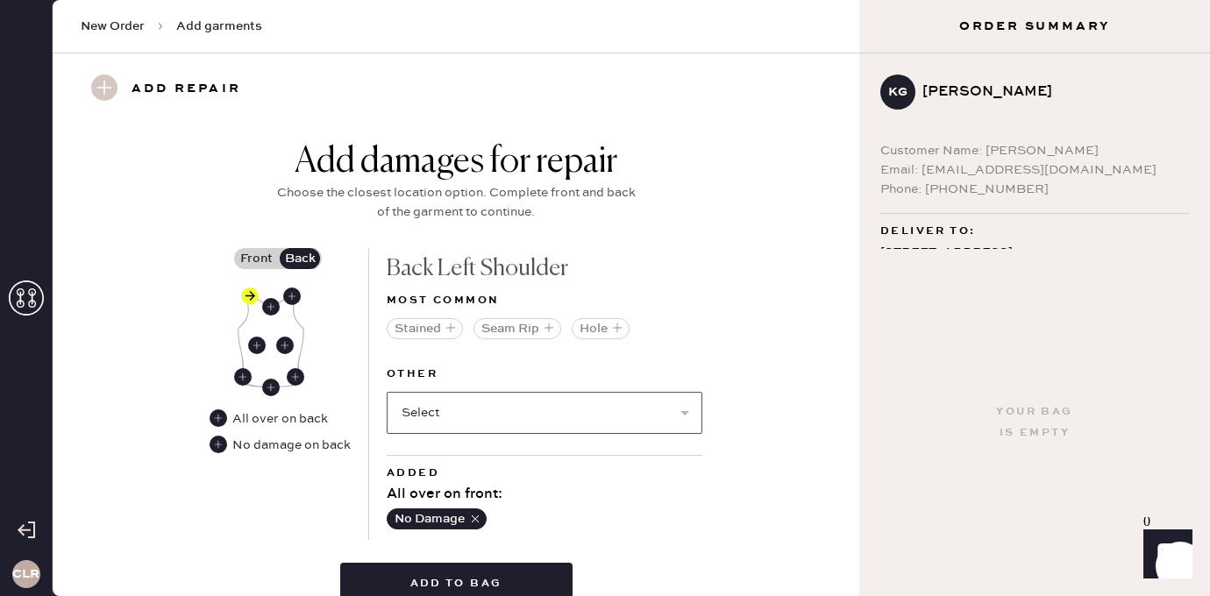
click at [454, 411] on select "Select Broken / Ripped Hem Broken Beads Broken Belt Loop Broken Button Broken C…" at bounding box center [545, 413] width 316 height 42
select select "1506"
click at [387, 392] on select "Select Broken / Ripped Hem Broken Beads Broken Belt Loop Broken Button Broken C…" at bounding box center [545, 413] width 316 height 42
select select
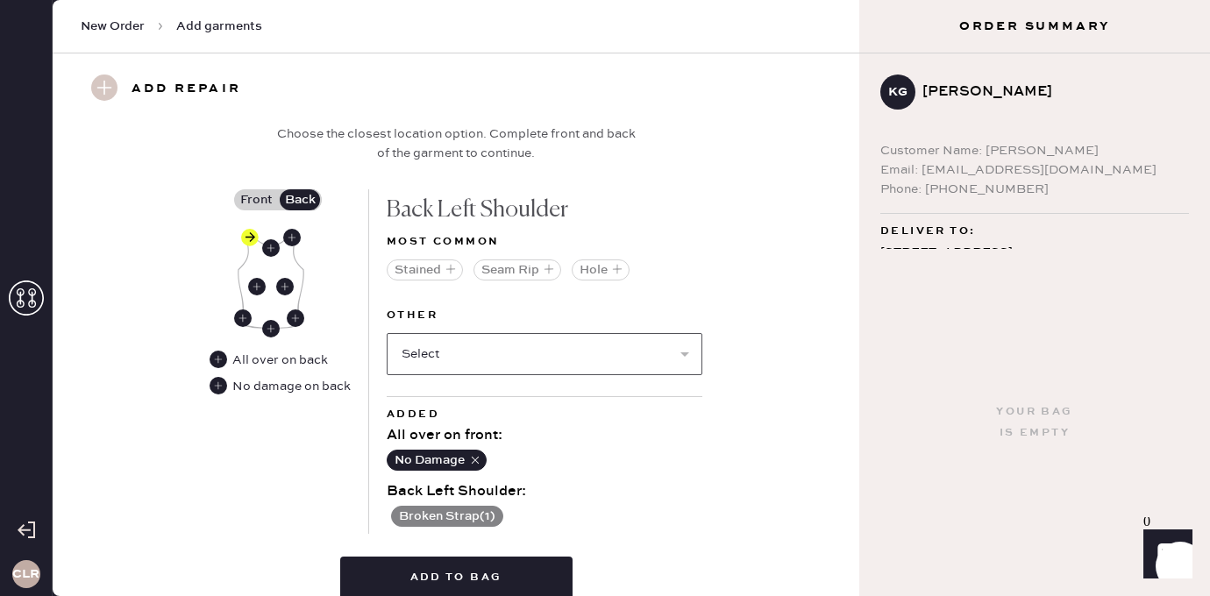
scroll to position [791, 0]
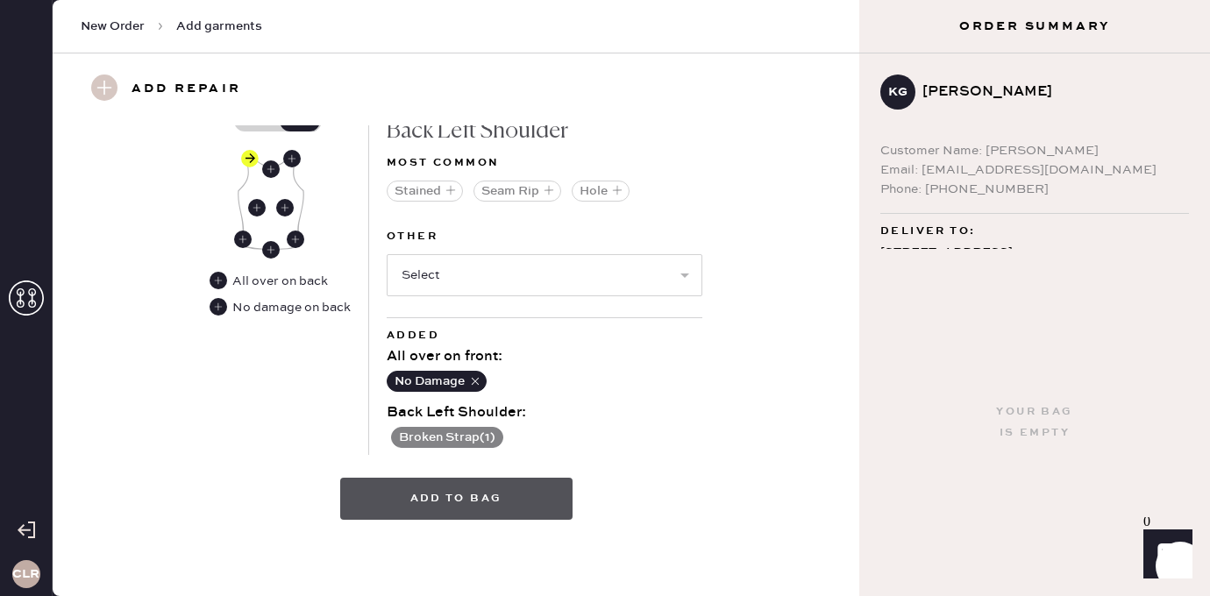
click at [430, 507] on button "Add to bag" at bounding box center [456, 499] width 232 height 42
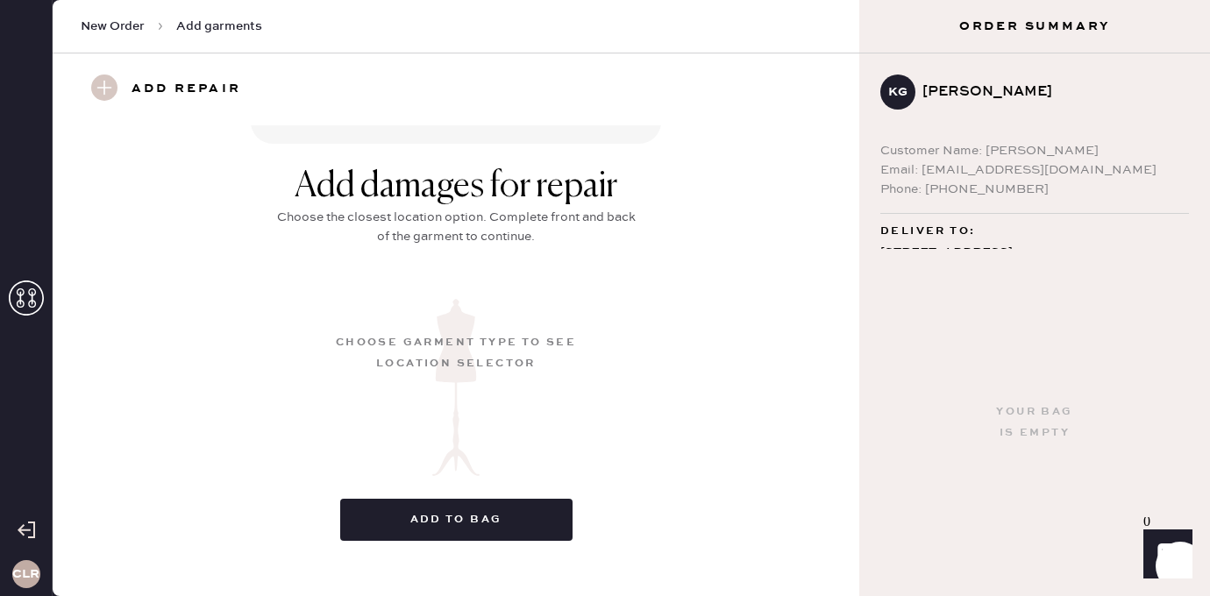
scroll to position [267, 0]
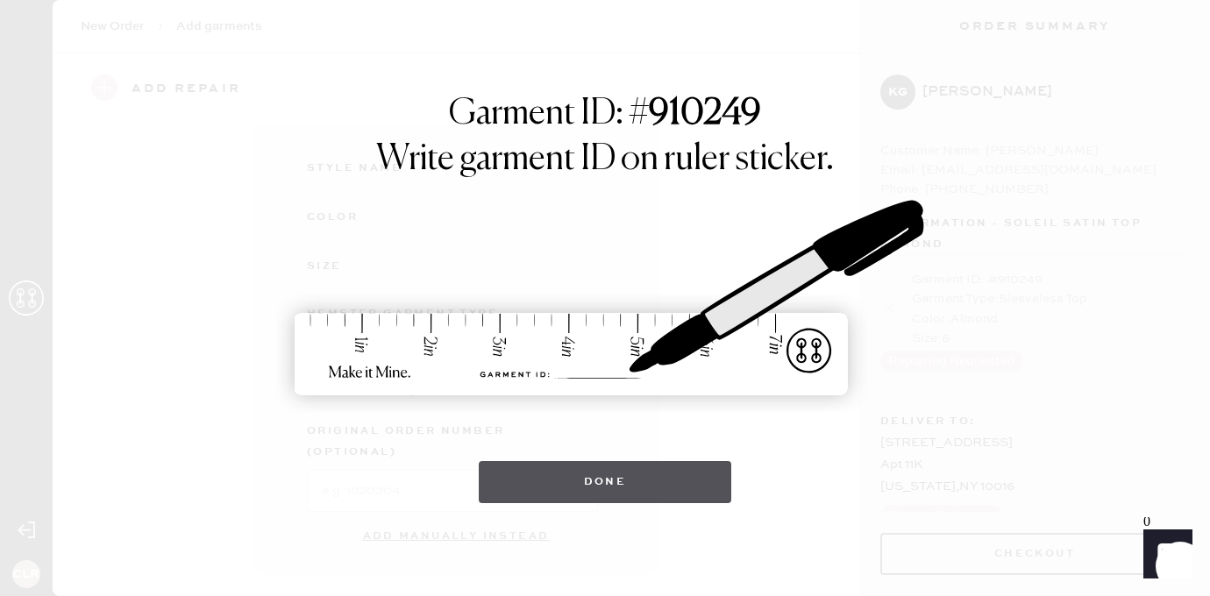
click at [594, 487] on button "Done" at bounding box center [605, 482] width 253 height 42
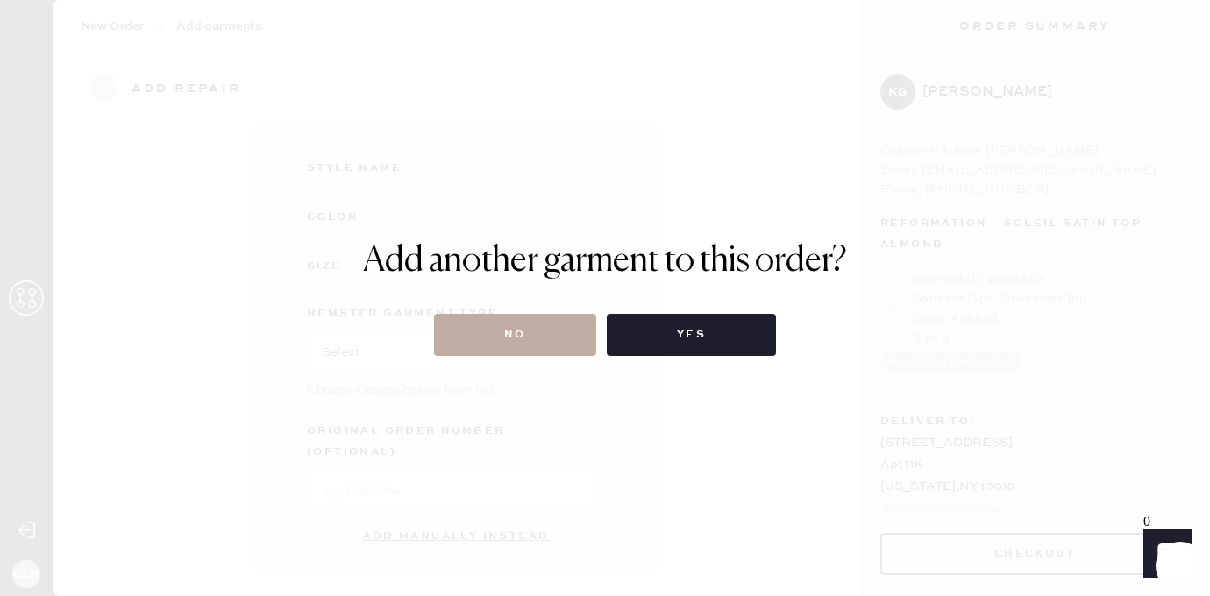
click at [555, 329] on button "No" at bounding box center [515, 335] width 162 height 42
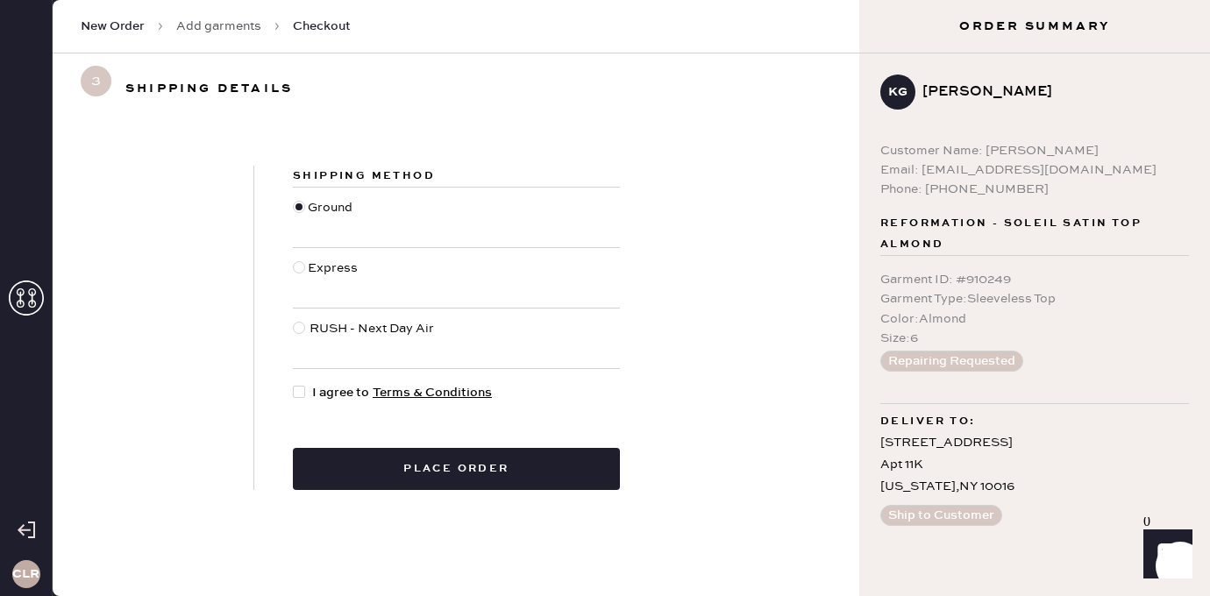
click at [294, 389] on div at bounding box center [299, 392] width 12 height 12
click at [294, 384] on input "I agree to Terms & Conditions" at bounding box center [293, 383] width 1 height 1
checkbox input "true"
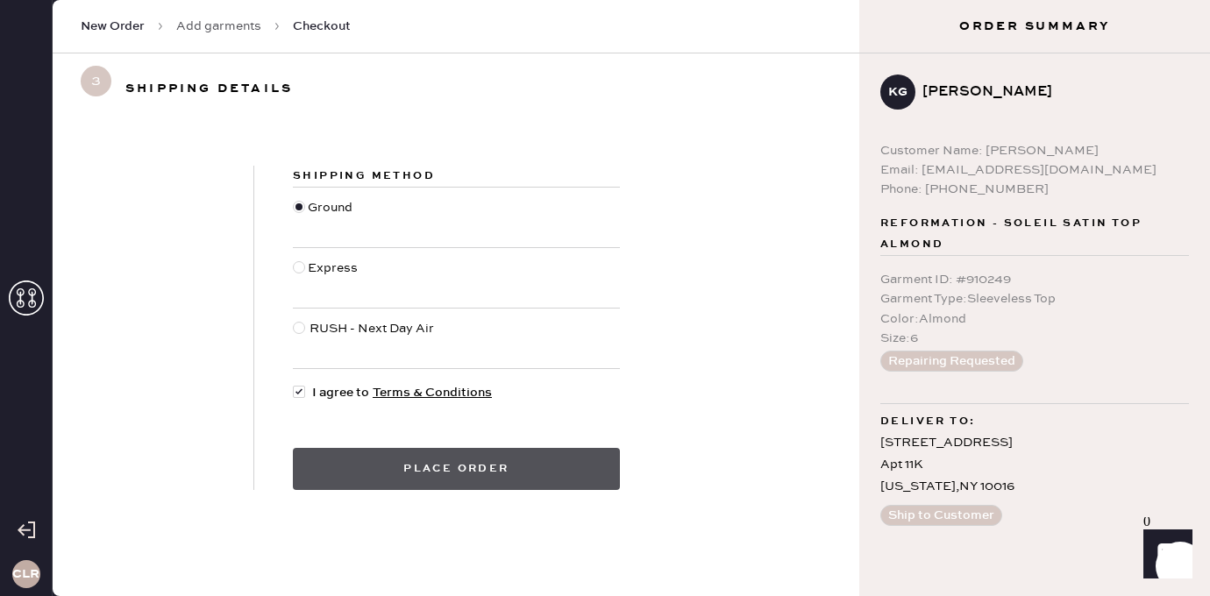
click at [422, 459] on button "Place order" at bounding box center [456, 469] width 327 height 42
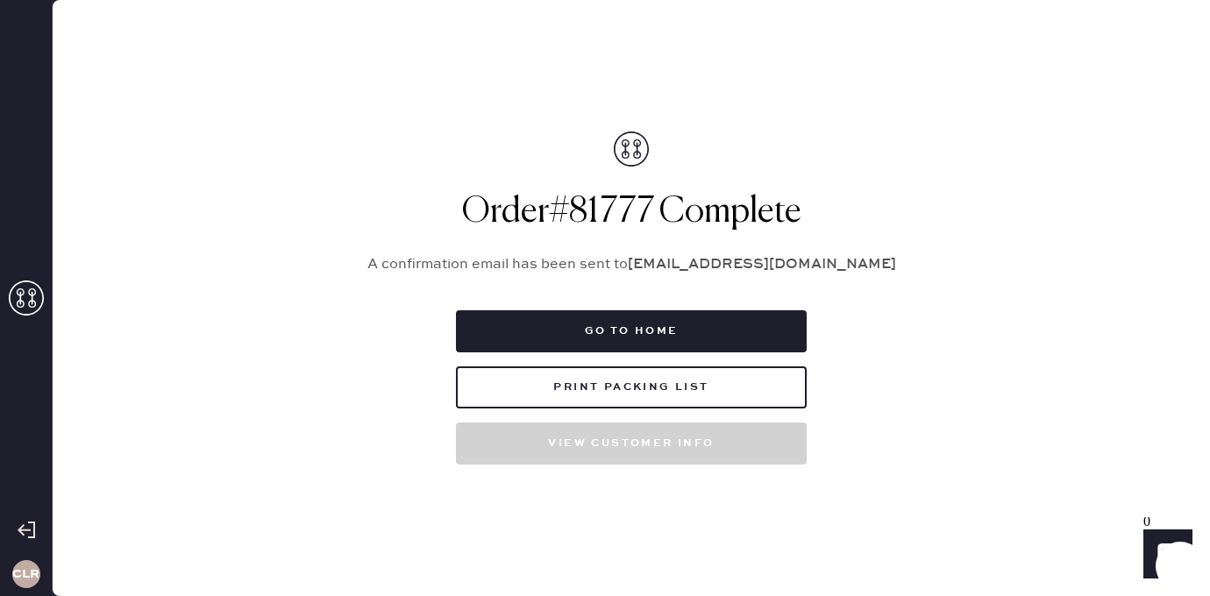
click at [611, 211] on h1 "Order # 81777 Complete" at bounding box center [631, 212] width 570 height 42
copy h1 "81777"
click at [642, 402] on button "Print Packing List" at bounding box center [631, 388] width 351 height 42
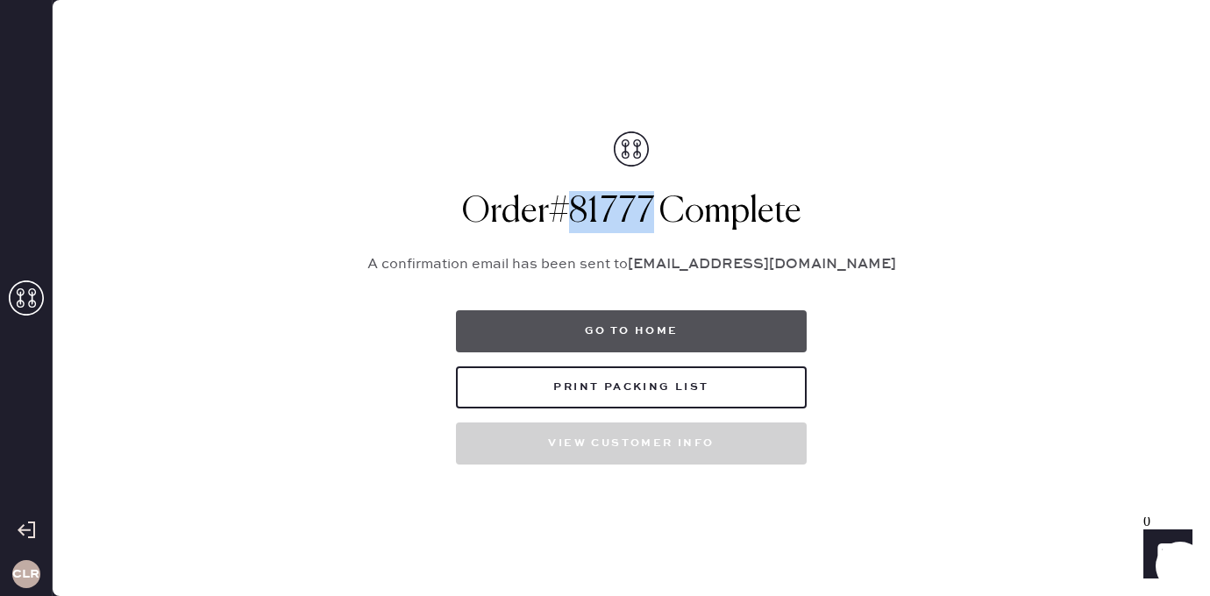
click at [643, 334] on button "Go to home" at bounding box center [631, 332] width 351 height 42
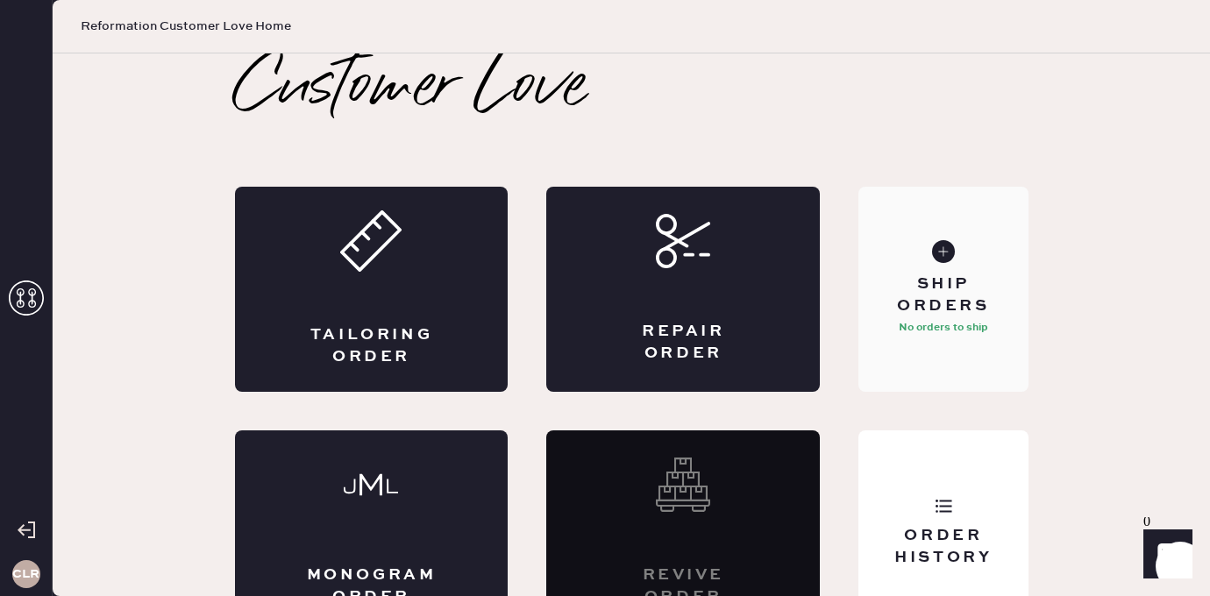
click at [963, 274] on div "Ship Orders" at bounding box center [943, 296] width 141 height 44
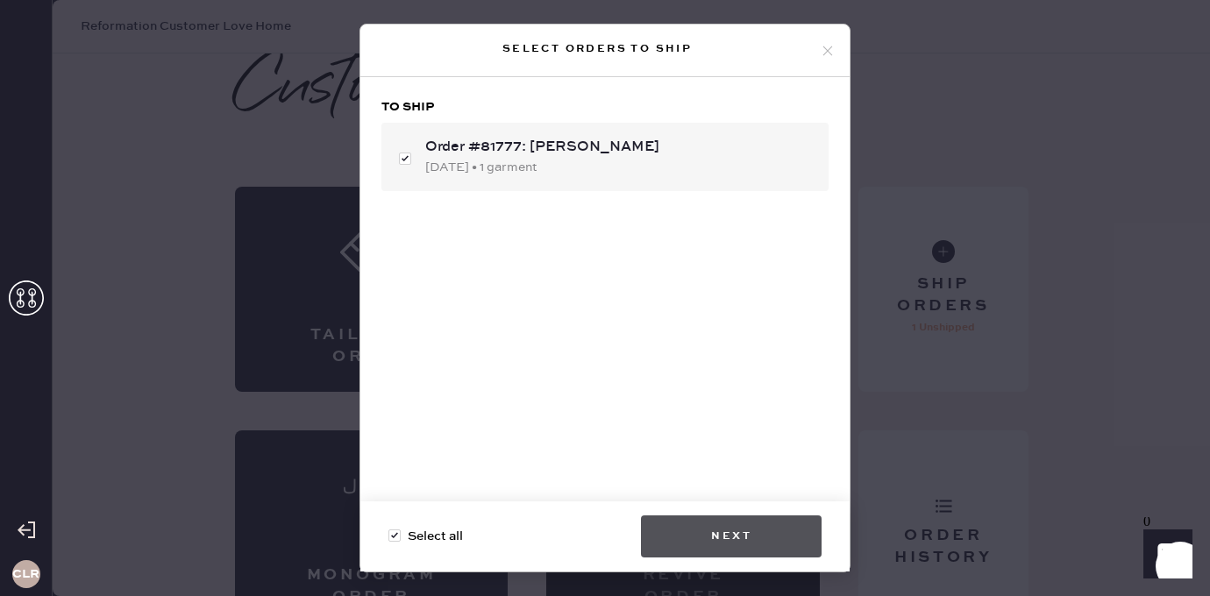
click at [707, 529] on button "Next" at bounding box center [731, 537] width 181 height 42
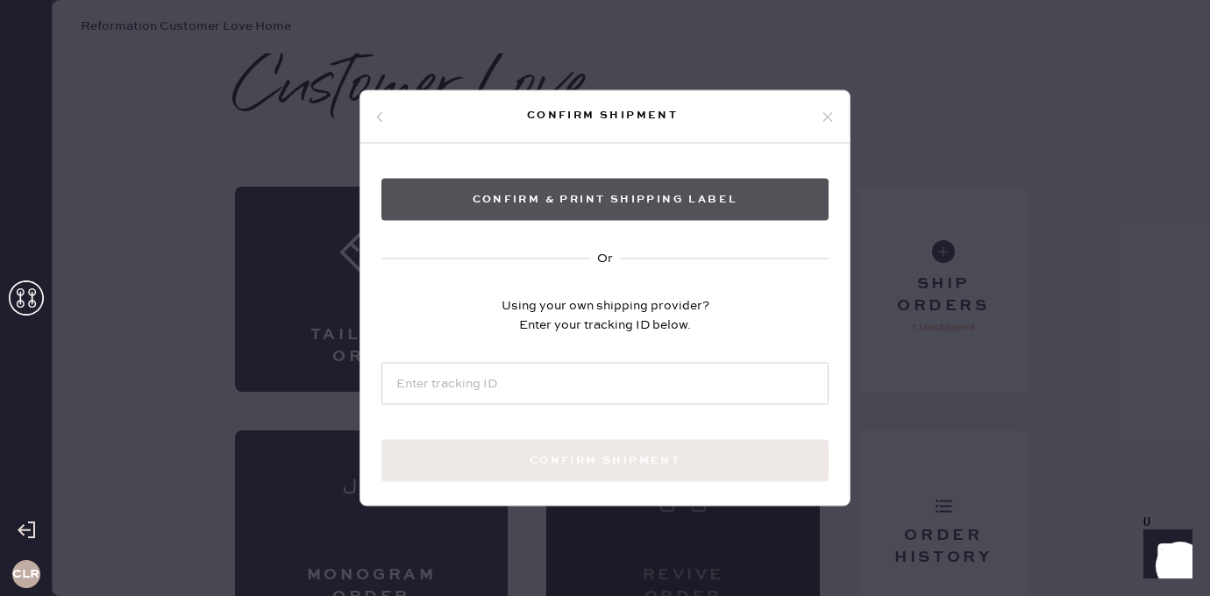
click at [644, 212] on button "Confirm & Print shipping label" at bounding box center [605, 200] width 447 height 42
